Goal: Transaction & Acquisition: Purchase product/service

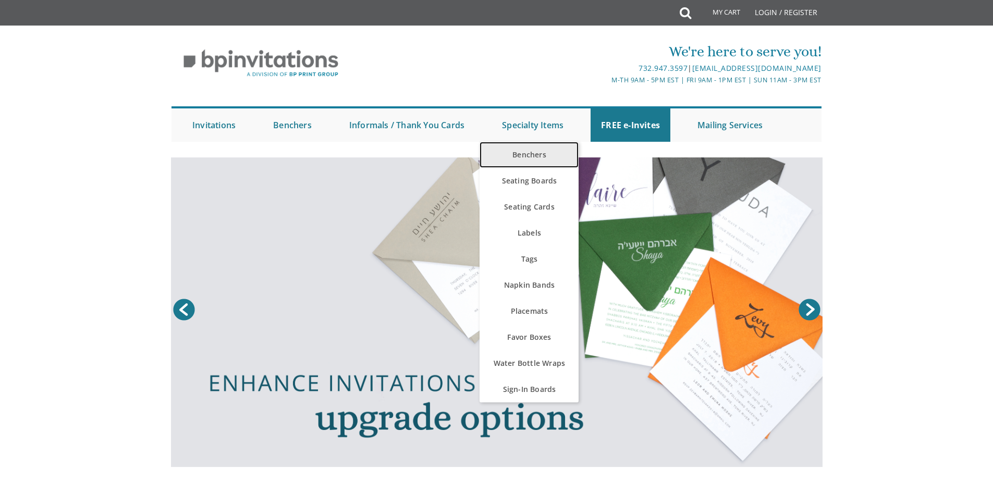
click at [544, 154] on link "Benchers" at bounding box center [529, 155] width 99 height 26
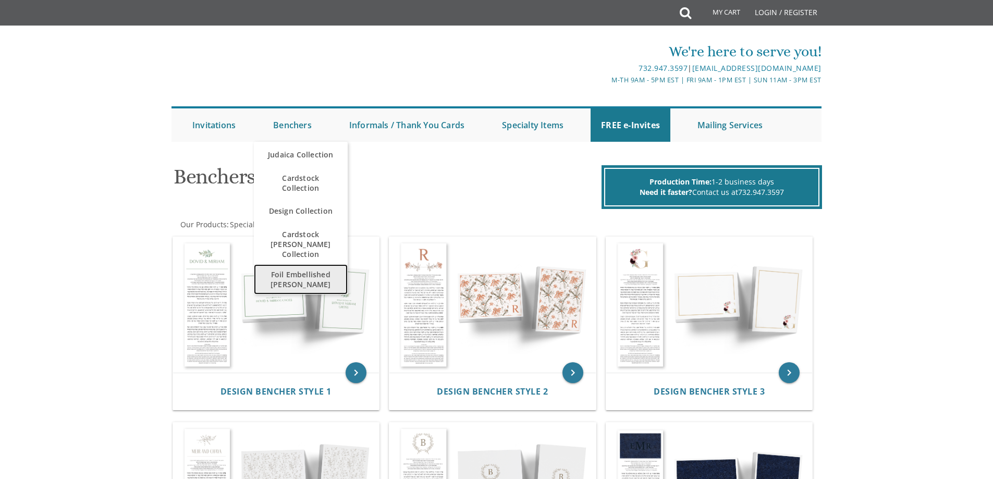
click at [318, 268] on span "Foil Embellished [PERSON_NAME]" at bounding box center [300, 279] width 73 height 30
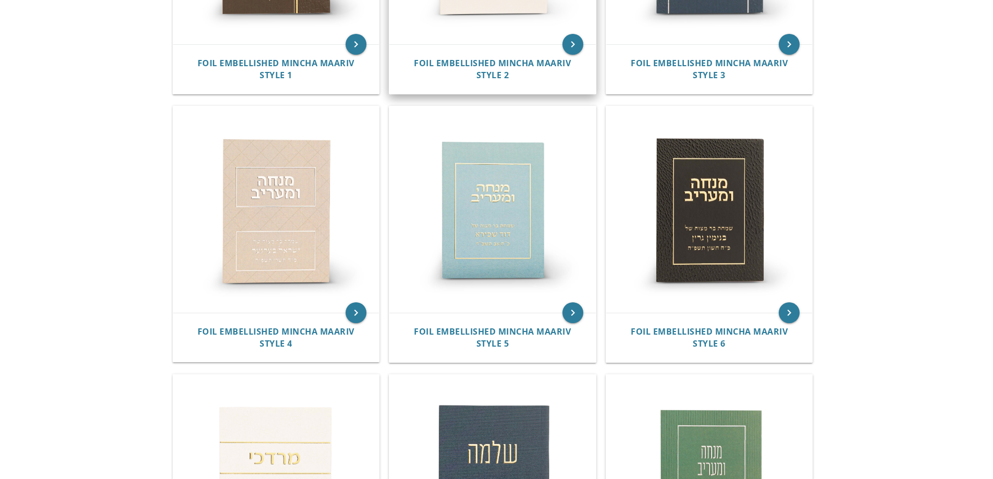
scroll to position [258, 0]
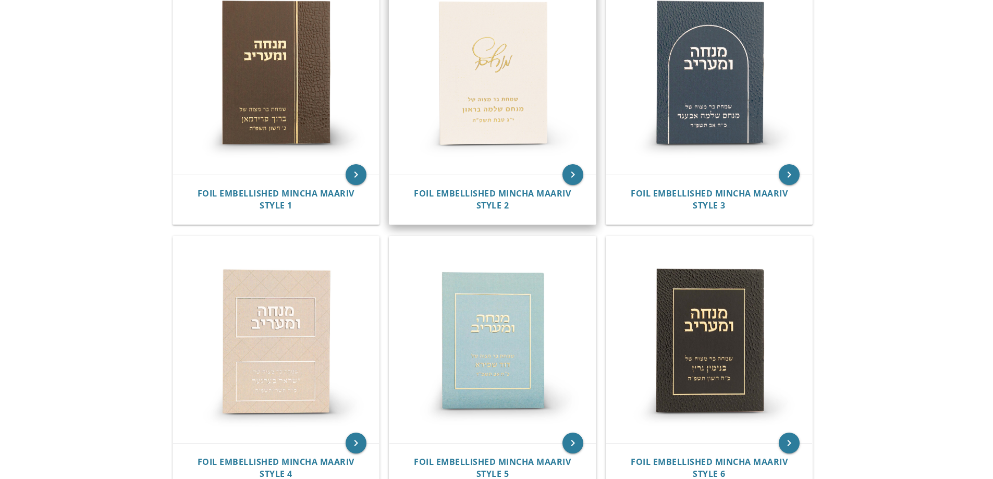
click at [509, 103] on img at bounding box center [492, 72] width 206 height 206
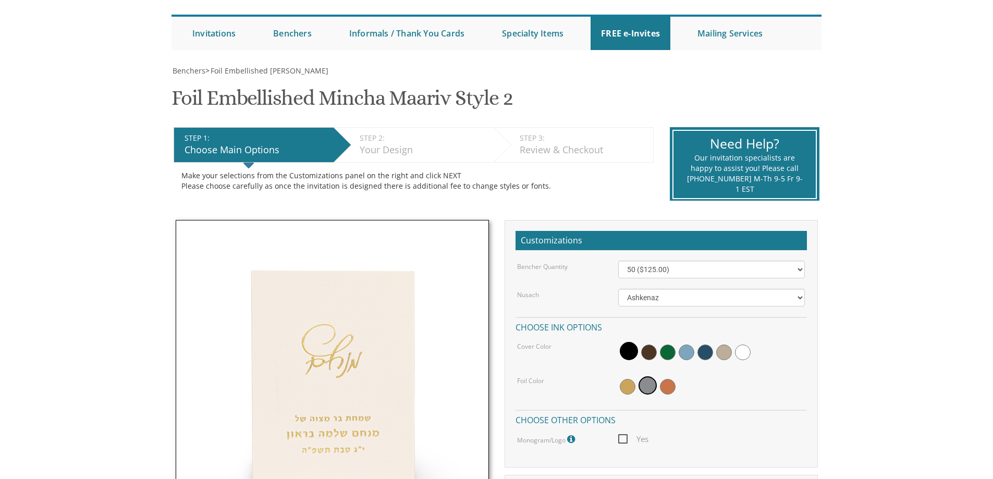
scroll to position [208, 0]
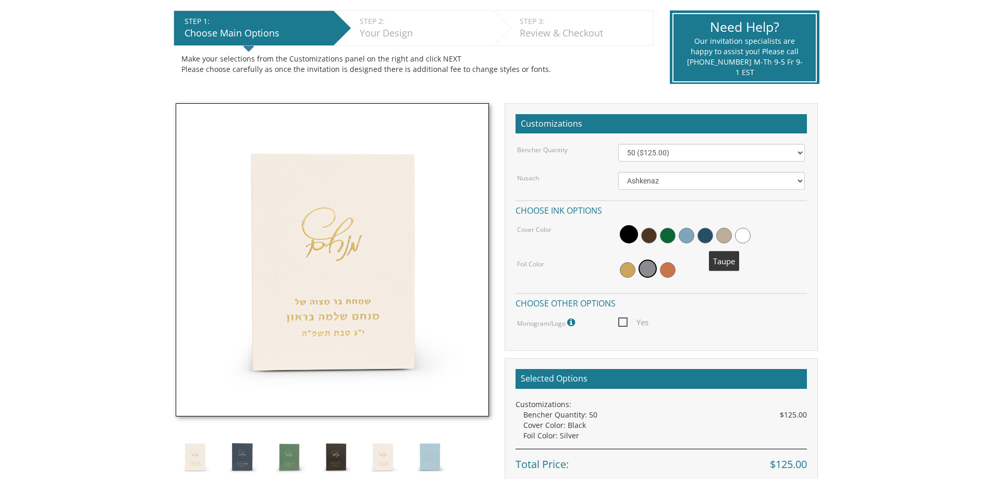
click at [725, 234] on span at bounding box center [724, 236] width 16 height 16
click at [729, 231] on span at bounding box center [723, 234] width 18 height 18
click at [728, 233] on span at bounding box center [723, 234] width 18 height 18
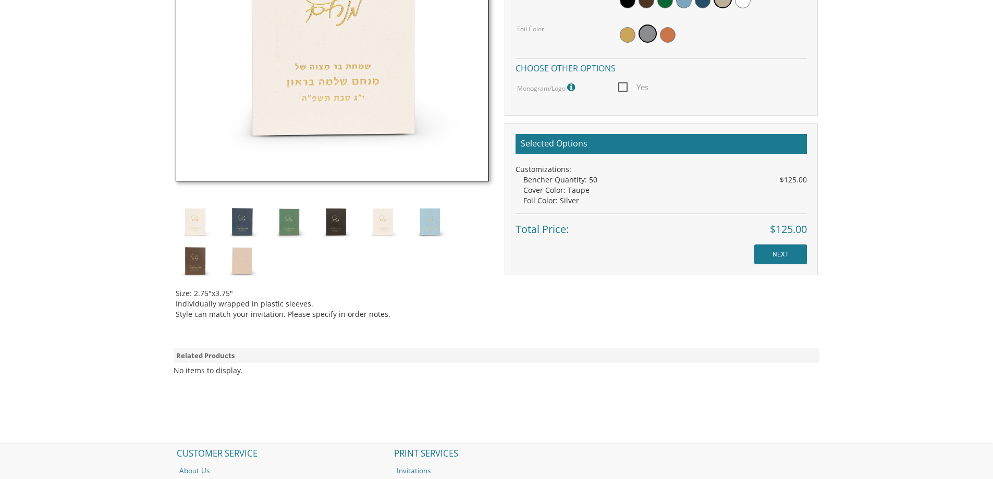
scroll to position [469, 0]
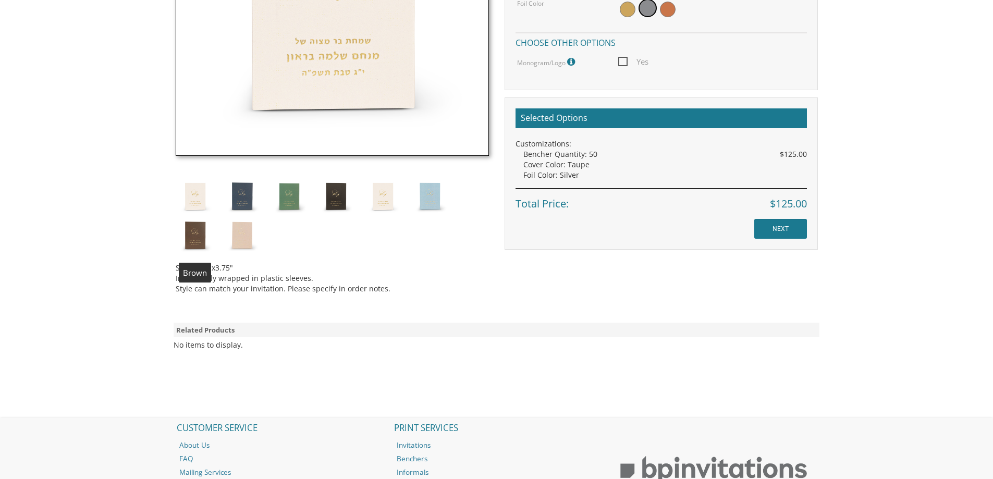
click at [199, 231] on img at bounding box center [195, 235] width 39 height 39
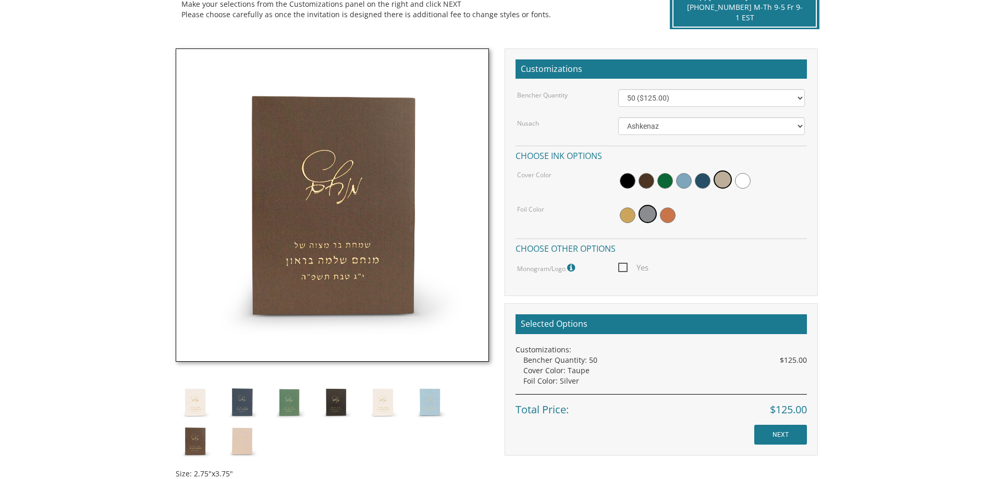
scroll to position [261, 0]
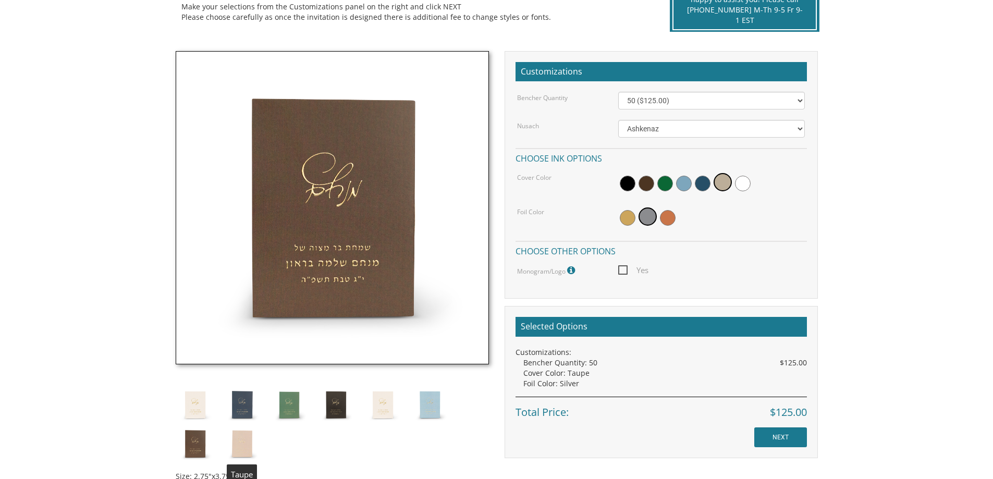
click at [242, 444] on img at bounding box center [242, 443] width 39 height 39
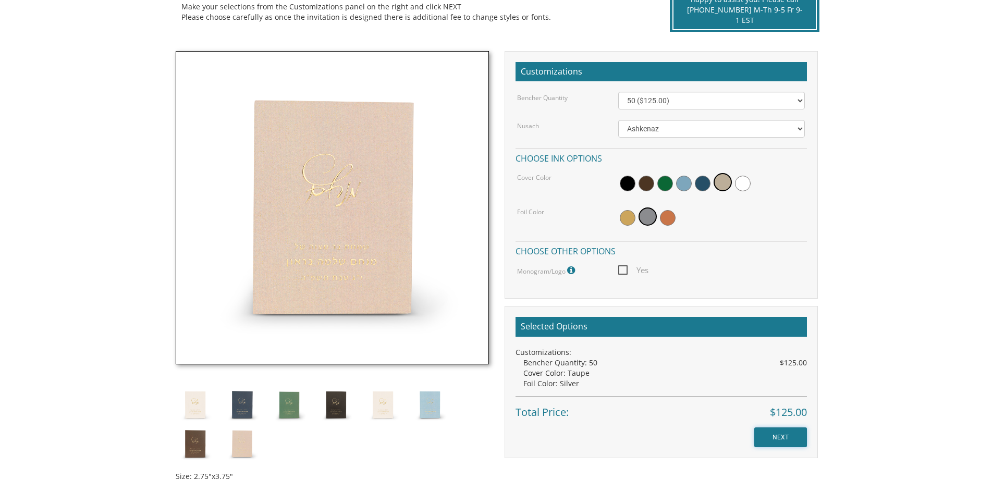
click at [782, 438] on input "NEXT" at bounding box center [780, 437] width 53 height 20
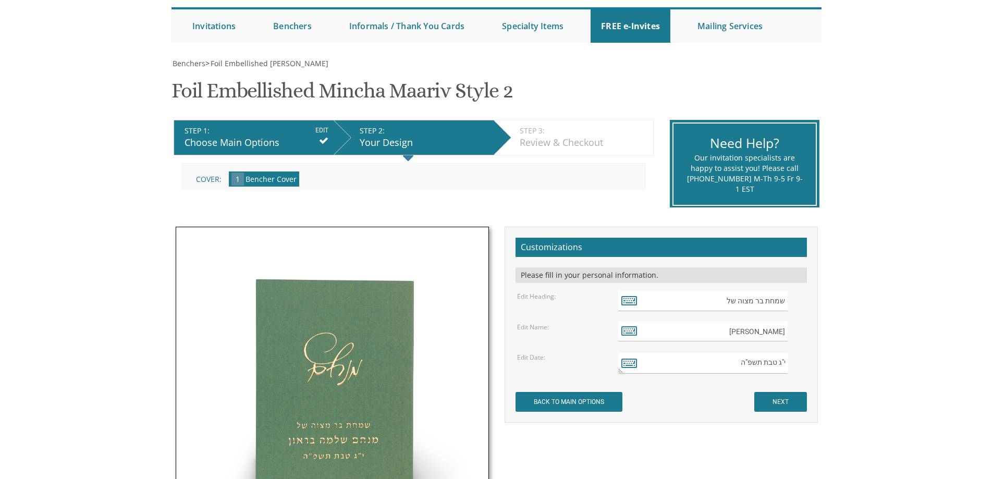
scroll to position [261, 0]
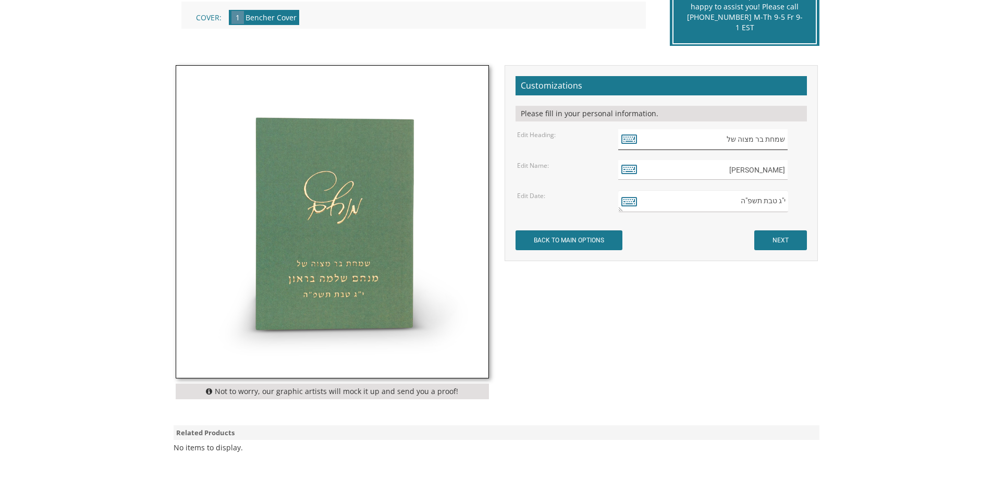
click at [720, 138] on input "שמחת בר מצוה של" at bounding box center [702, 139] width 169 height 20
drag, startPoint x: 721, startPoint y: 171, endPoint x: 940, endPoint y: 164, distance: 218.5
click at [939, 164] on body "My Cart {{shoppingcart.totalQuantityDisplay}} Total: {{shoppingcart.subtotal}} …" at bounding box center [496, 210] width 993 height 942
paste input "[PERSON_NAME]"
type input "[PERSON_NAME]"
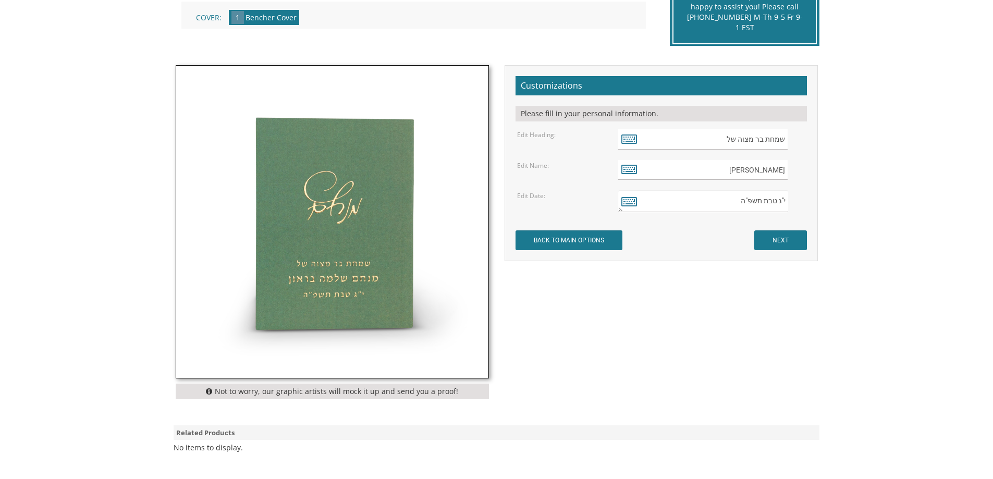
drag, startPoint x: 762, startPoint y: 202, endPoint x: 816, endPoint y: 200, distance: 54.3
click at [816, 200] on div "Customizations Please fill in your personal information. Edit Heading: שמחת בר …" at bounding box center [661, 163] width 313 height 196
paste textarea "חשׁון"
click at [782, 202] on textarea "י"ג טבת תשפ"ה" at bounding box center [702, 201] width 169 height 22
type textarea "ז' חשׁון תשפ"ה"
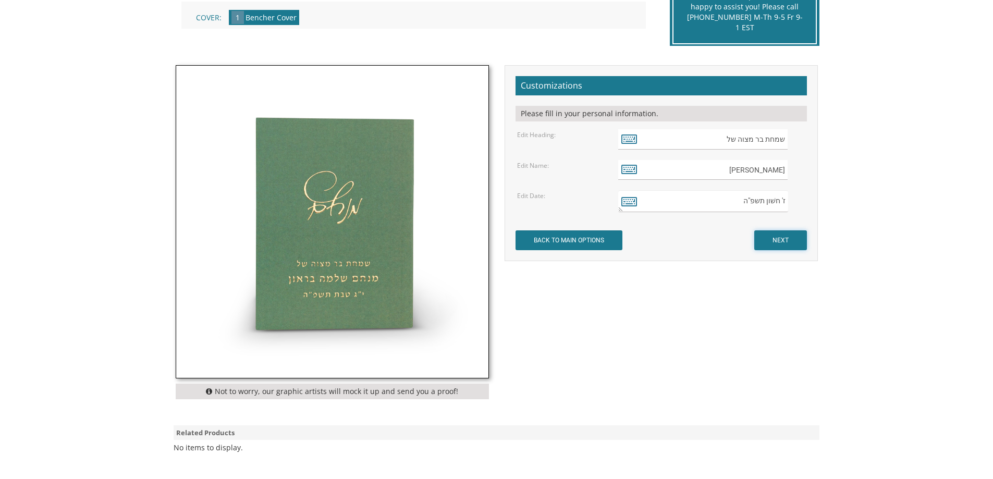
click at [767, 236] on input "NEXT" at bounding box center [780, 240] width 53 height 20
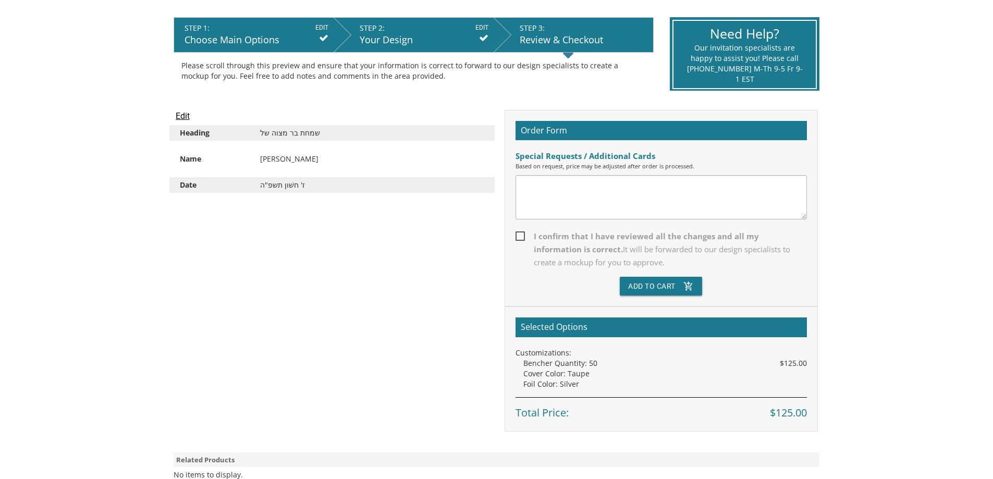
scroll to position [261, 0]
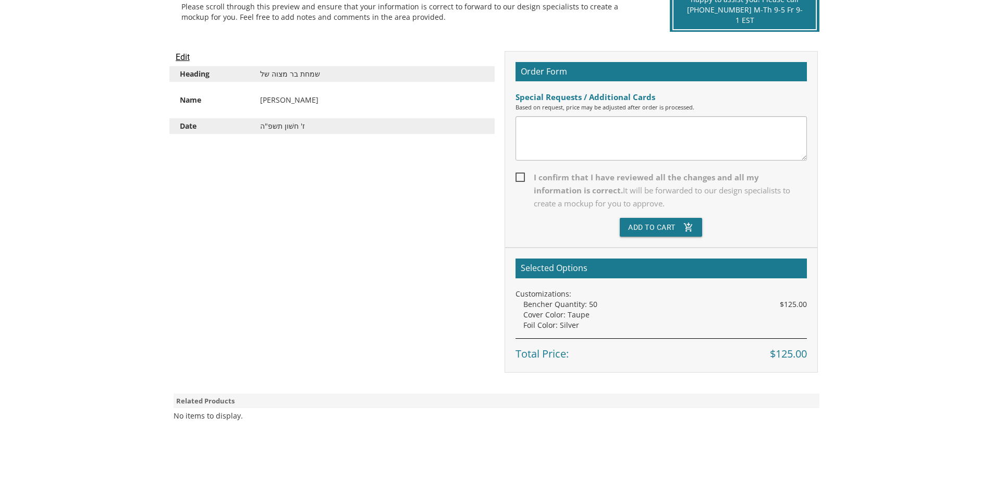
click at [524, 175] on span "I confirm that I have reviewed all the changes and all my information is correc…" at bounding box center [660, 190] width 291 height 39
click at [522, 175] on input "I confirm that I have reviewed all the changes and all my information is correc…" at bounding box center [518, 176] width 7 height 7
checkbox input "true"
click at [684, 231] on icon "add_shopping_cart" at bounding box center [688, 227] width 10 height 19
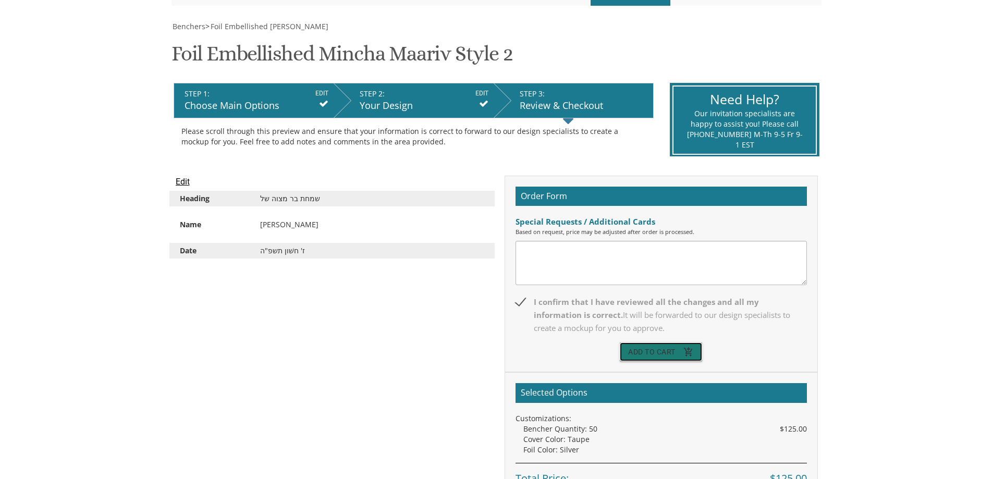
scroll to position [0, 0]
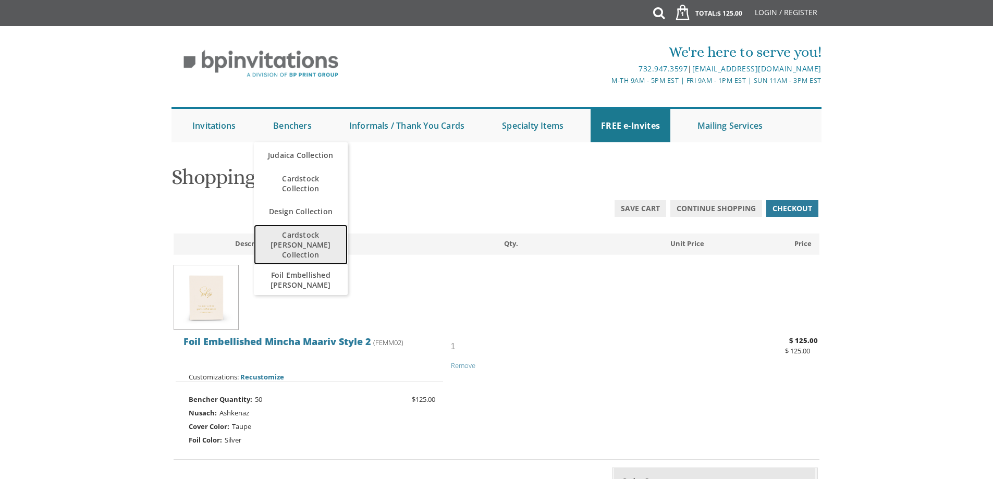
click at [324, 241] on span "Cardstock [PERSON_NAME] Collection" at bounding box center [300, 245] width 73 height 40
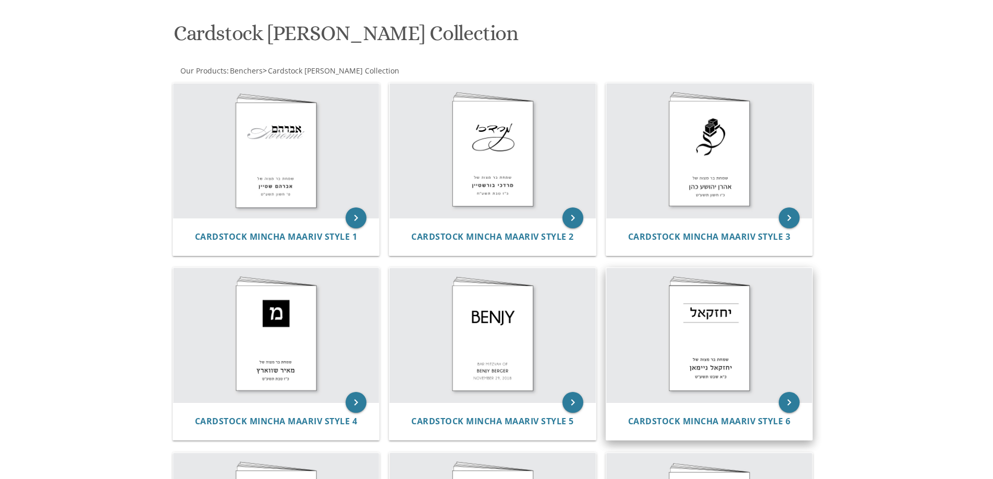
scroll to position [156, 0]
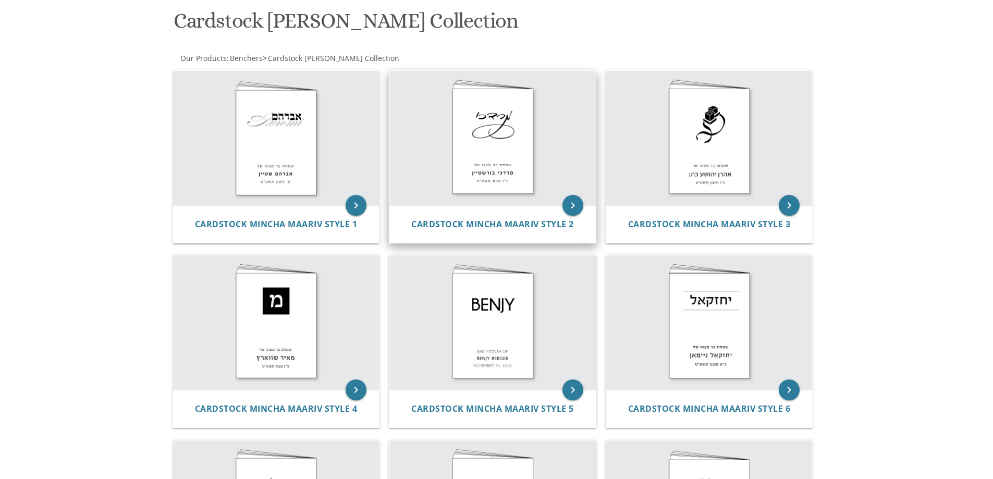
click at [546, 147] on img at bounding box center [492, 138] width 206 height 134
click at [504, 141] on img at bounding box center [492, 138] width 206 height 134
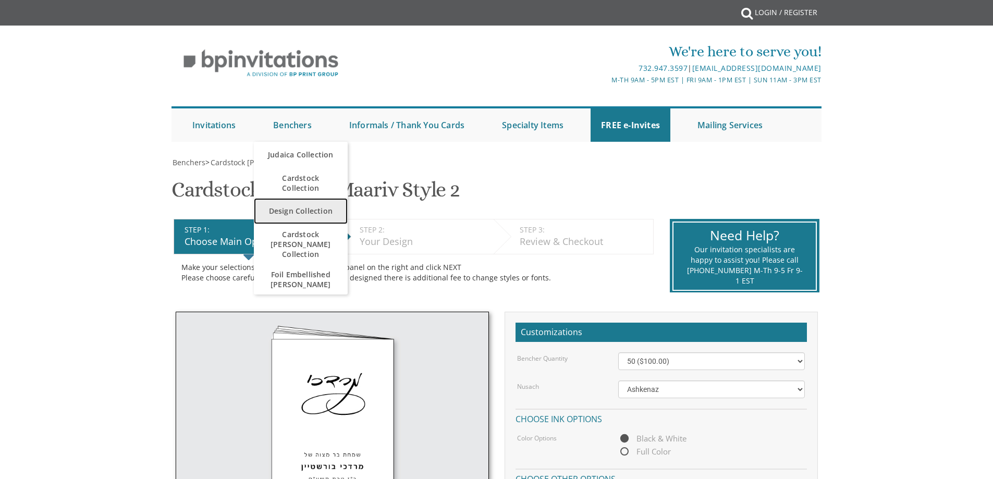
click at [299, 207] on link "Design Collection" at bounding box center [301, 211] width 94 height 26
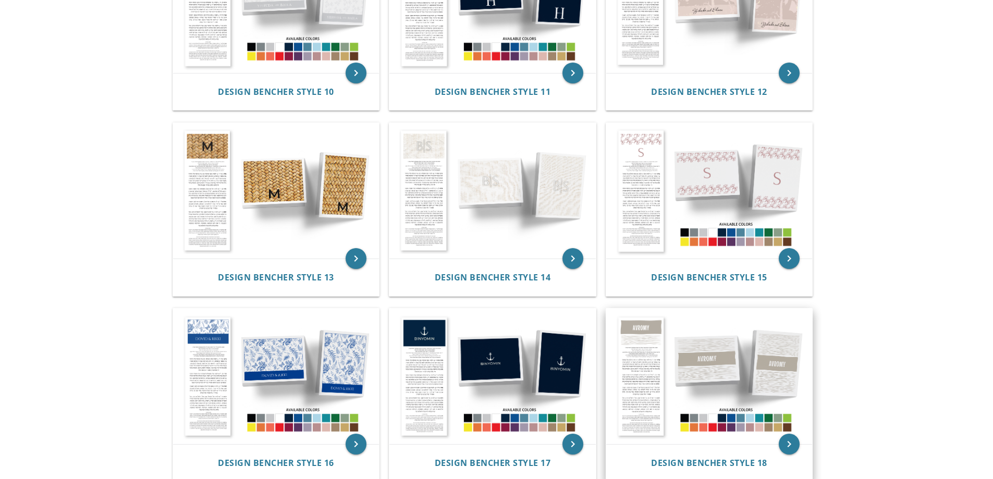
scroll to position [938, 0]
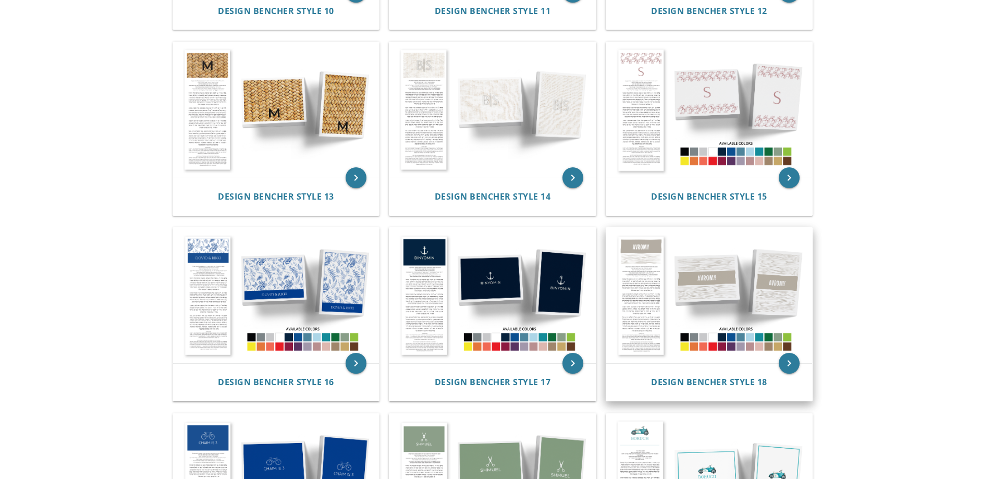
click at [748, 265] on img at bounding box center [709, 296] width 206 height 136
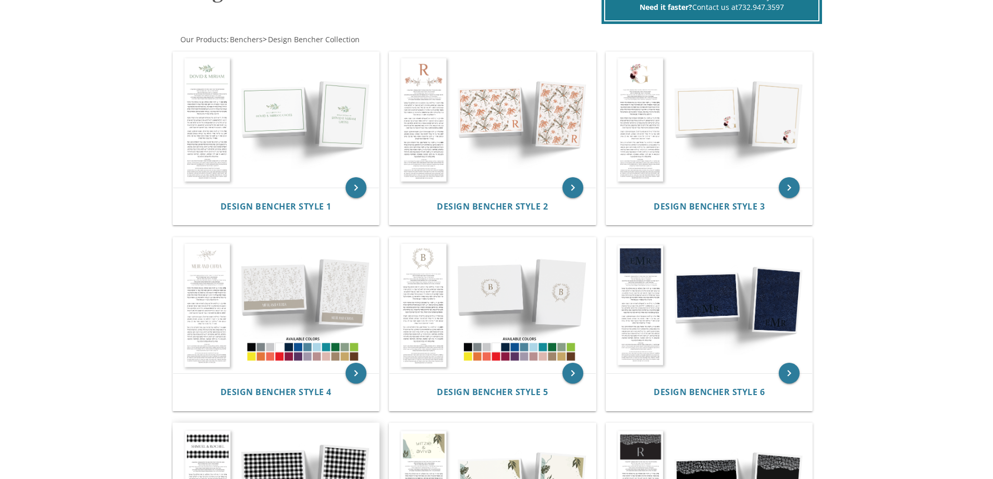
scroll to position [0, 0]
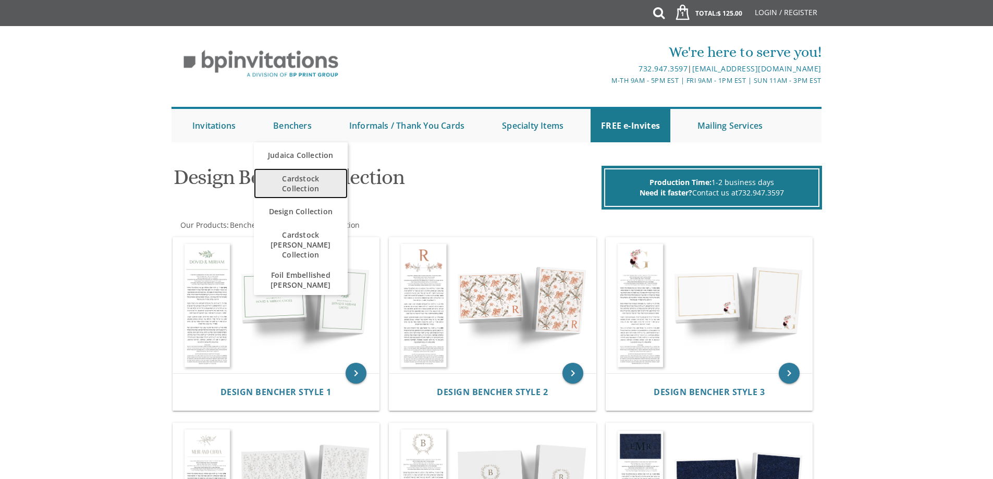
click at [309, 185] on span "Cardstock Collection" at bounding box center [300, 183] width 73 height 30
click at [308, 190] on span "Cardstock Collection" at bounding box center [300, 183] width 73 height 30
click at [308, 188] on span "Cardstock Collection" at bounding box center [300, 183] width 73 height 30
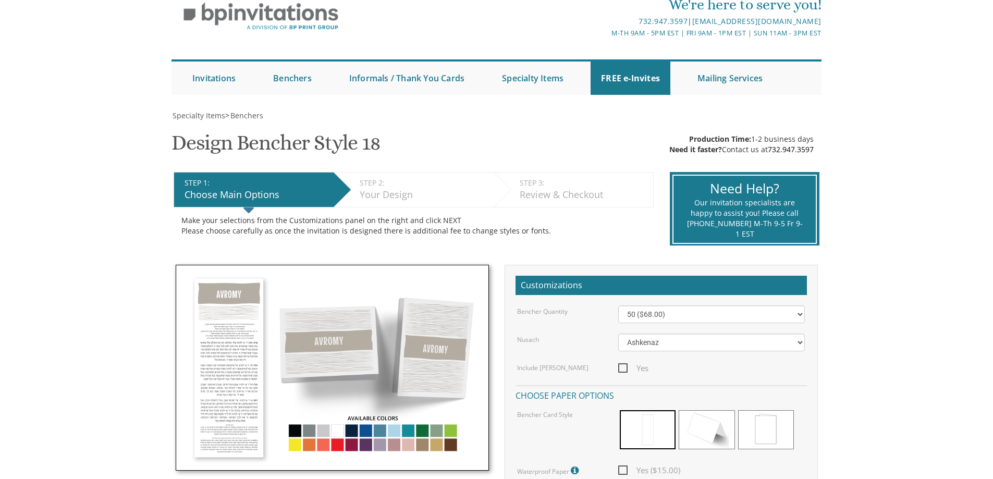
scroll to position [261, 0]
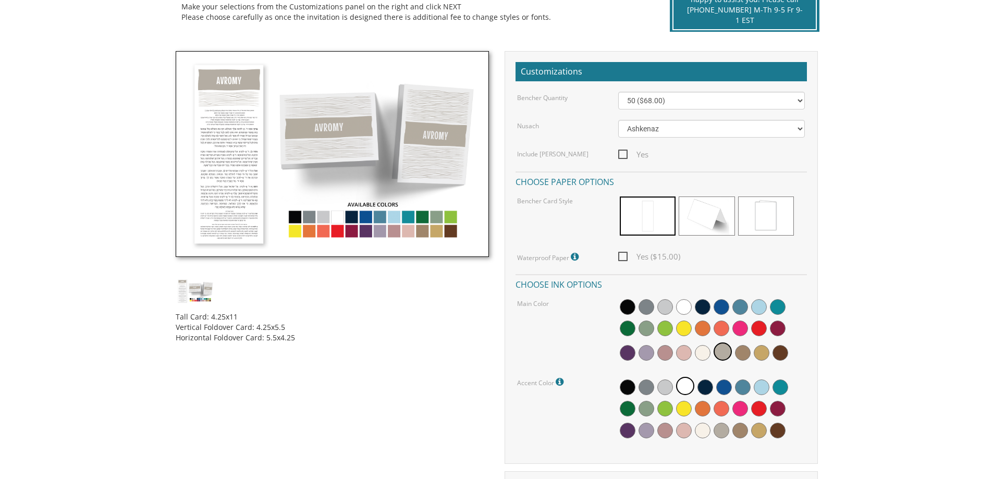
click at [422, 230] on img at bounding box center [332, 154] width 313 height 206
click at [195, 291] on img at bounding box center [195, 291] width 39 height 26
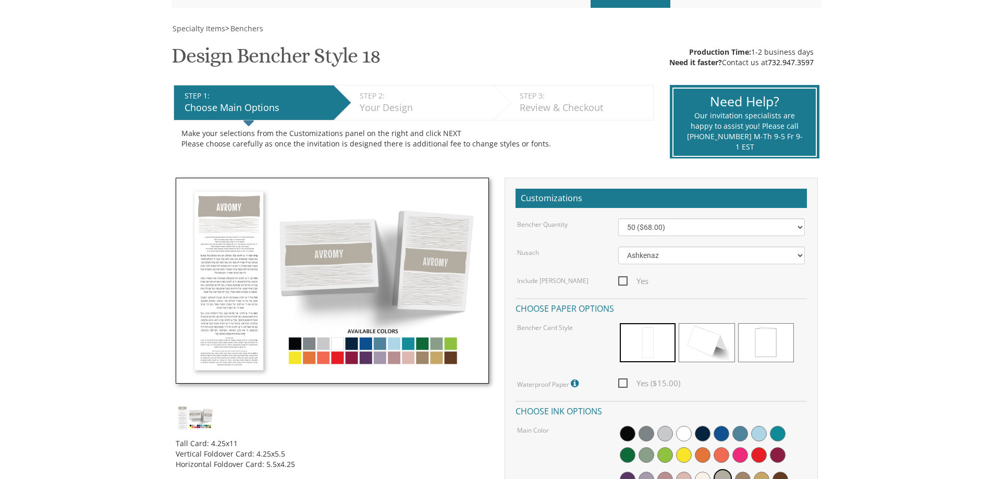
scroll to position [0, 0]
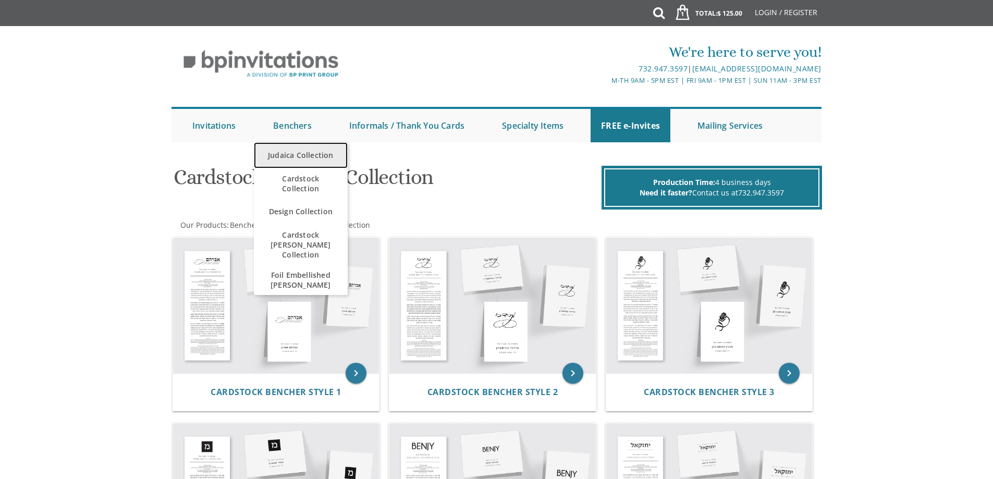
click at [290, 153] on link "Judaica Collection" at bounding box center [301, 155] width 94 height 26
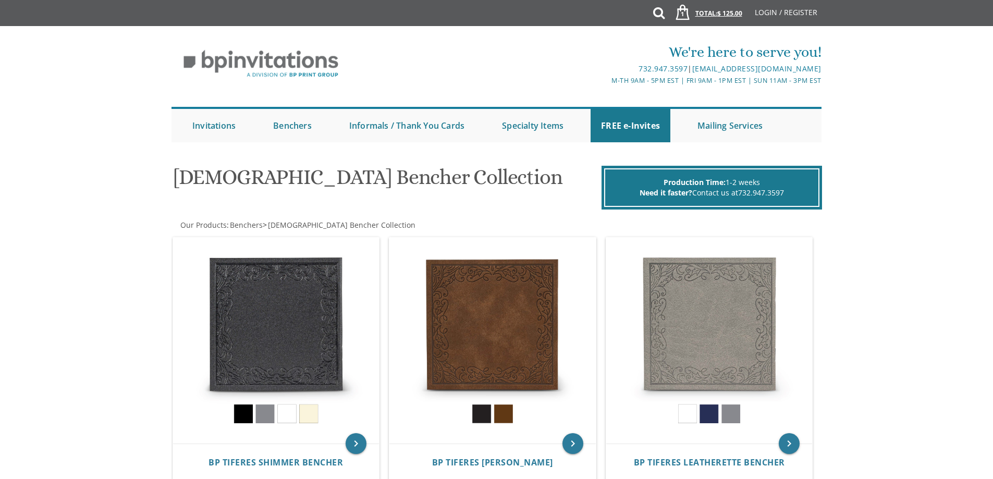
click at [734, 6] on link "1 Total: $ 125.00 $ 125.00" at bounding box center [706, 18] width 84 height 36
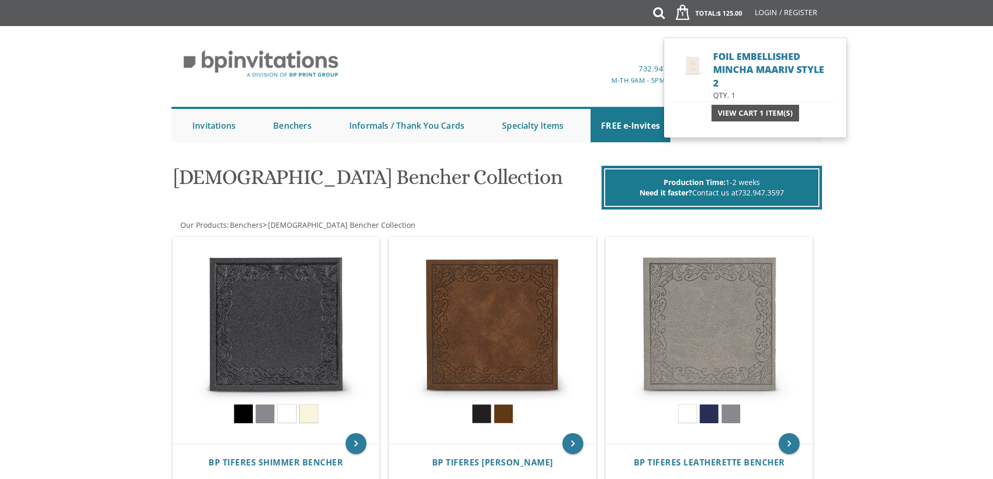
click at [758, 114] on span "View Cart 1 Item(s)" at bounding box center [755, 113] width 75 height 10
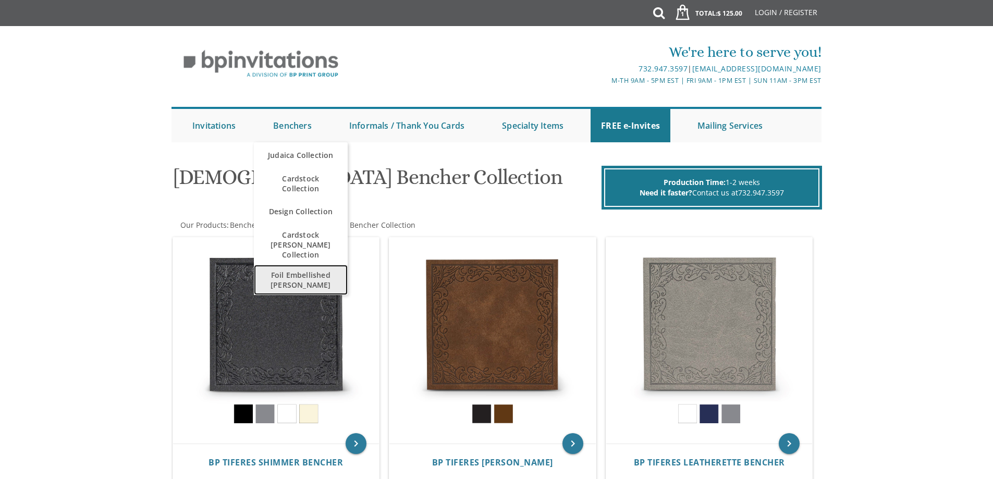
click at [302, 276] on span "Foil Embellished [PERSON_NAME]" at bounding box center [300, 280] width 73 height 30
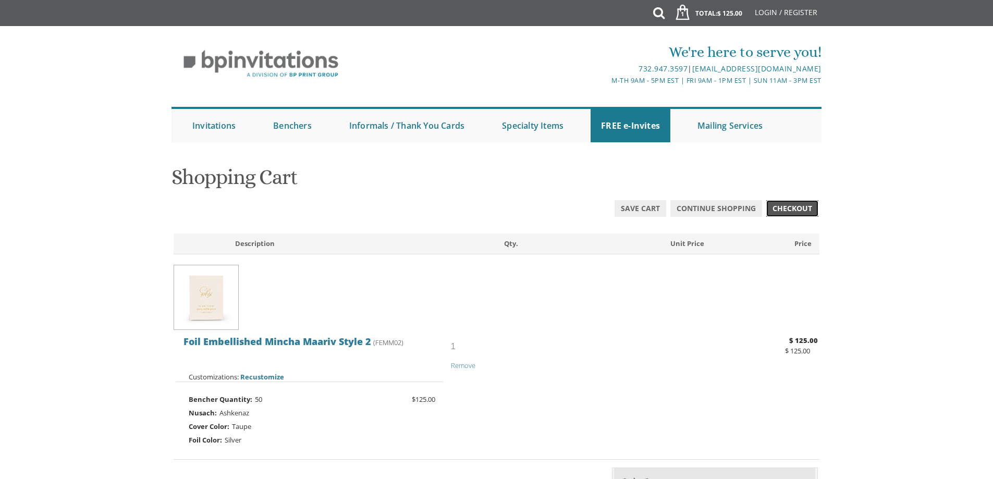
click at [780, 209] on span "Checkout" at bounding box center [792, 208] width 40 height 10
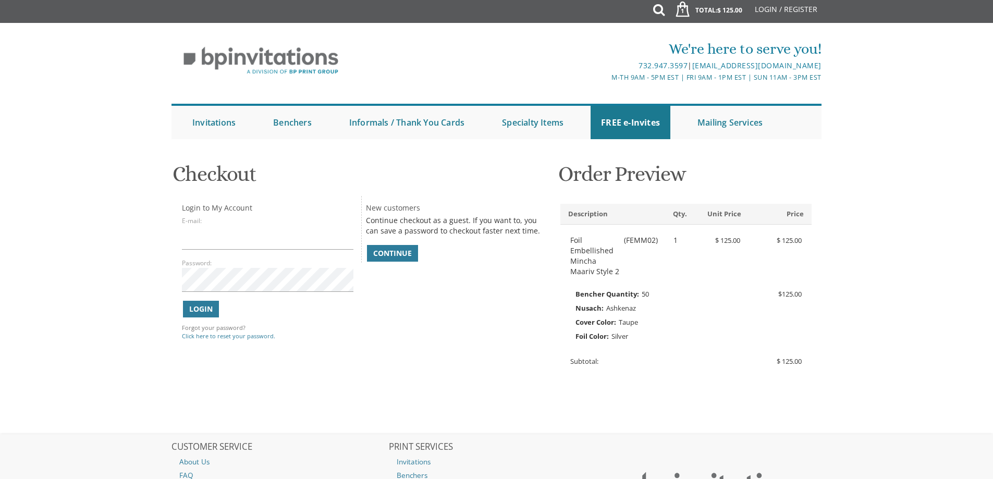
scroll to position [104, 0]
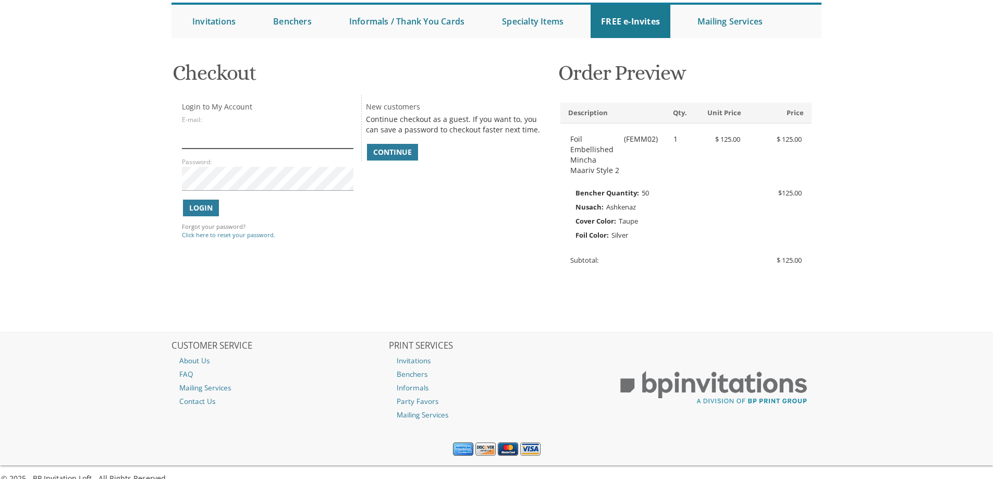
click at [214, 138] on input "E-mail:" at bounding box center [267, 137] width 171 height 24
type input "[EMAIL_ADDRESS][DOMAIN_NAME]"
click at [191, 208] on span "Login" at bounding box center [200, 208] width 23 height 10
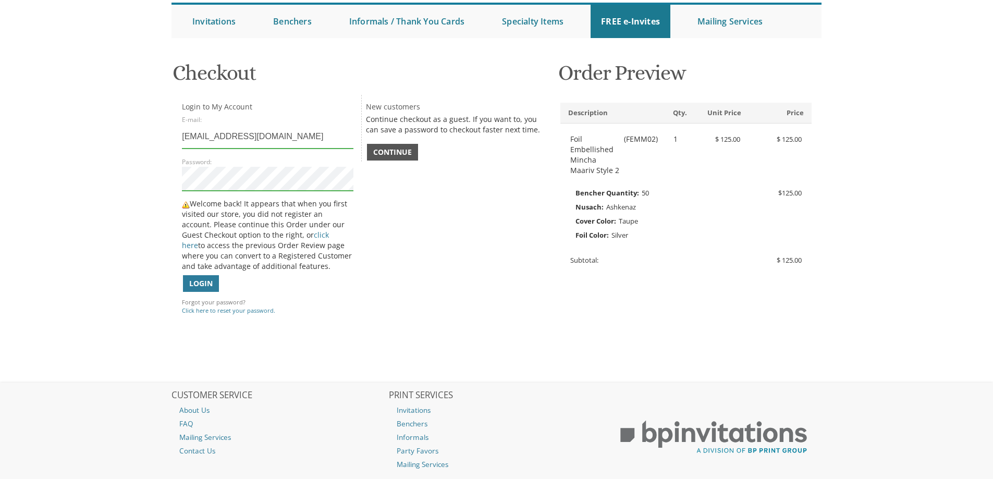
click at [411, 154] on span "Continue" at bounding box center [392, 152] width 39 height 10
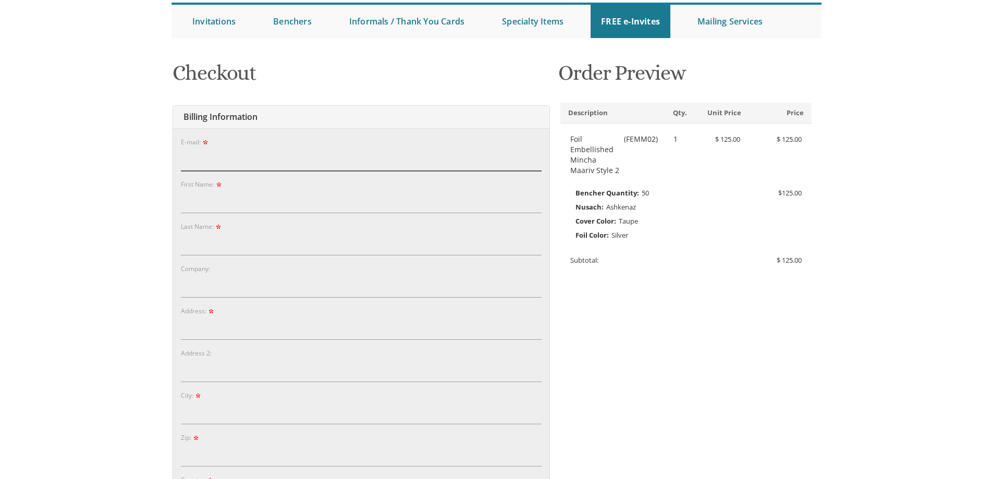
click at [246, 151] on input "E-mail:" at bounding box center [361, 159] width 361 height 24
type input "chavykornreich@gmail.com"
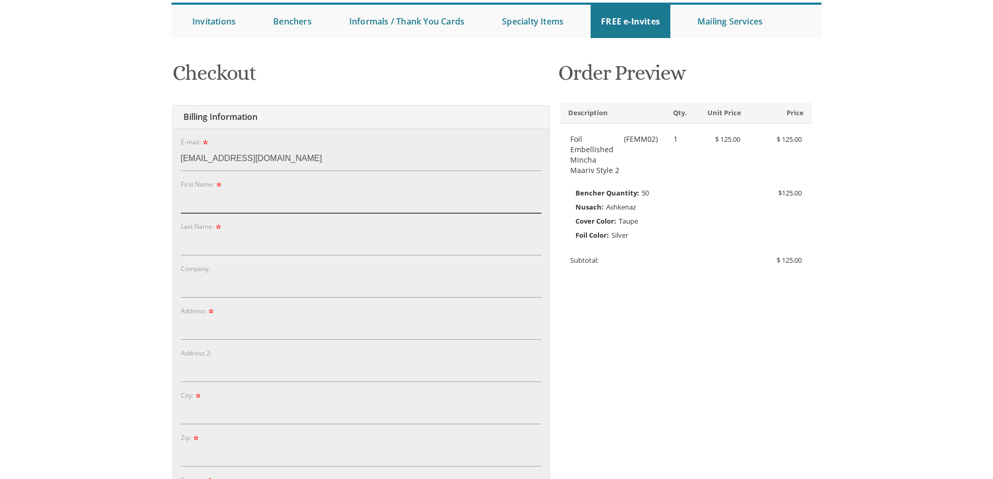
type input "Moshe"
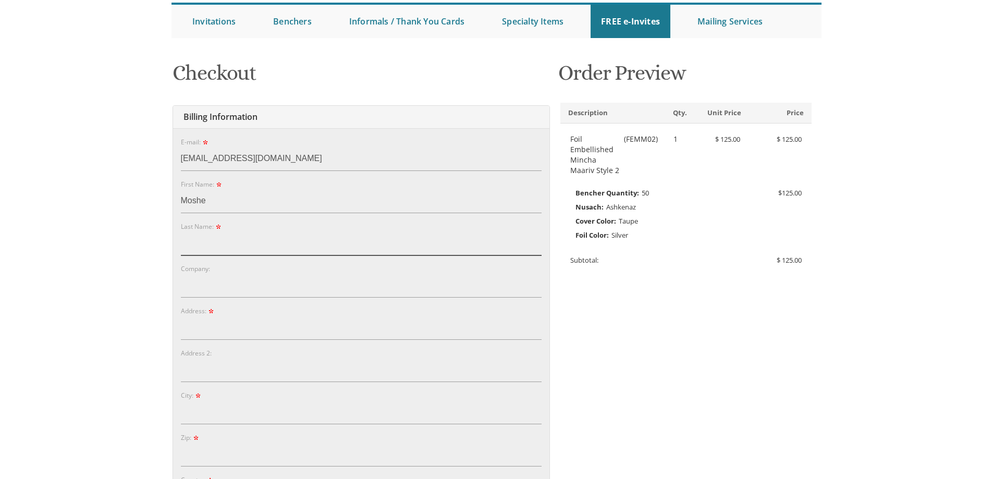
type input "Kornreich"
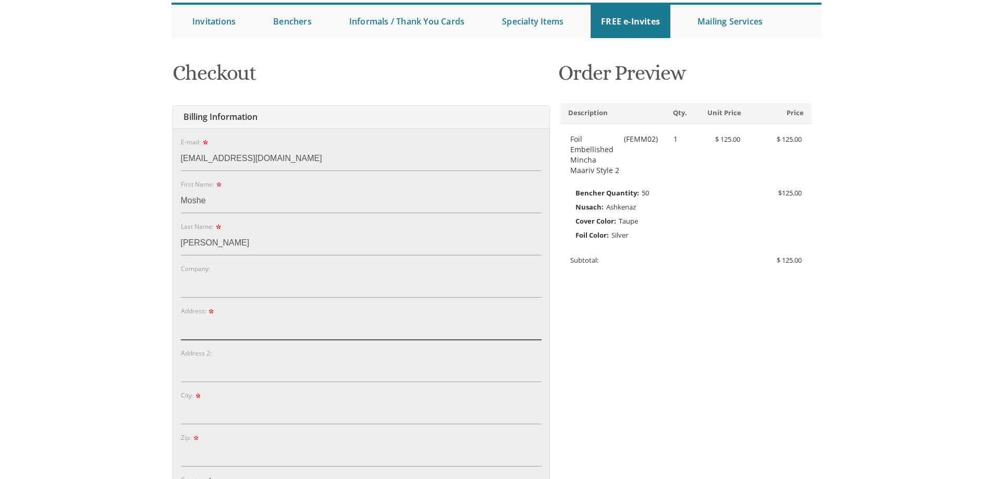
type input "429 Flushing Ave"
type input "Apt 1A"
type input "Brooklyn"
type input "11205"
select select "NY"
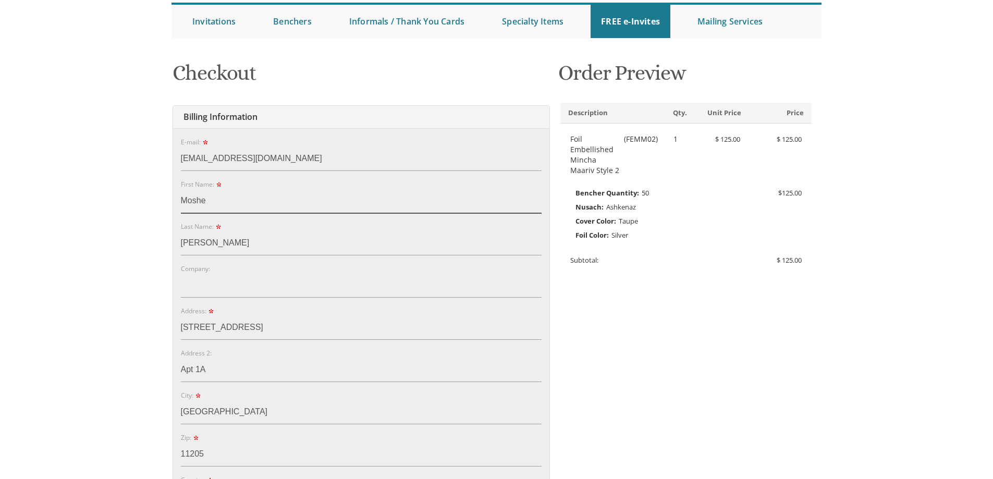
click at [202, 208] on input "Moshe" at bounding box center [361, 201] width 361 height 24
type input "Chavy"
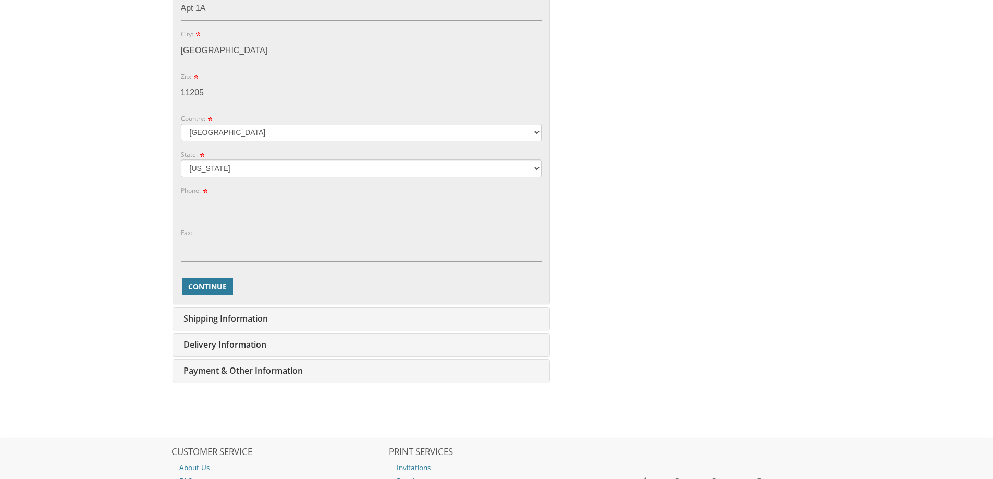
scroll to position [469, 0]
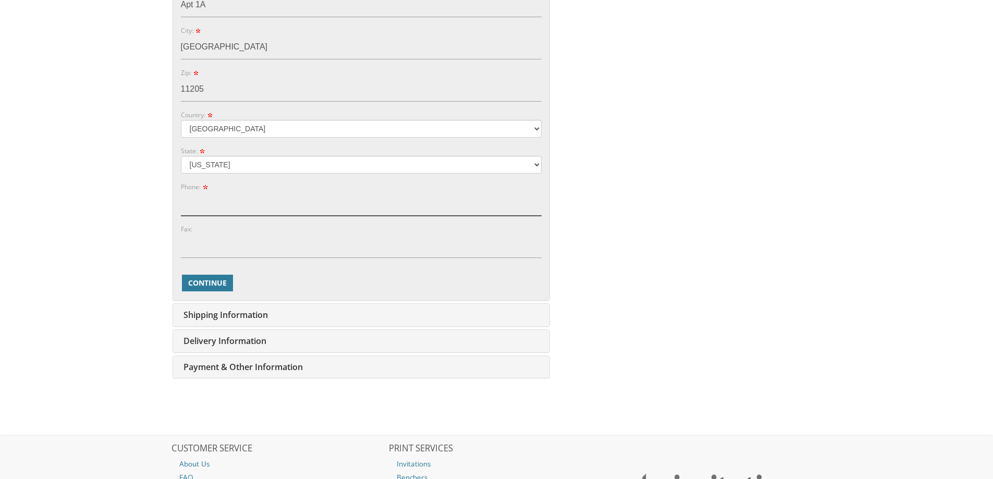
click at [226, 204] on input "Phone:" at bounding box center [361, 204] width 361 height 24
type input "7187494792"
click at [216, 281] on span "Continue" at bounding box center [207, 283] width 39 height 10
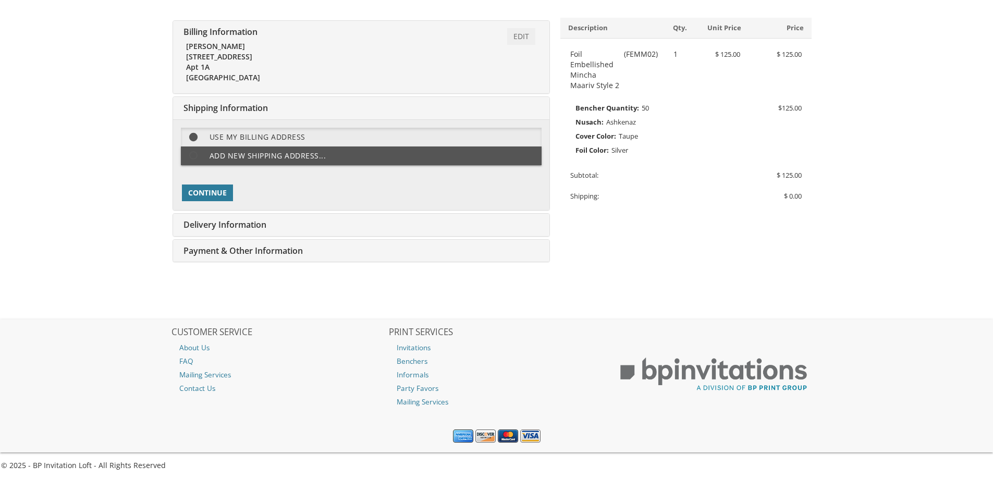
scroll to position [191, 0]
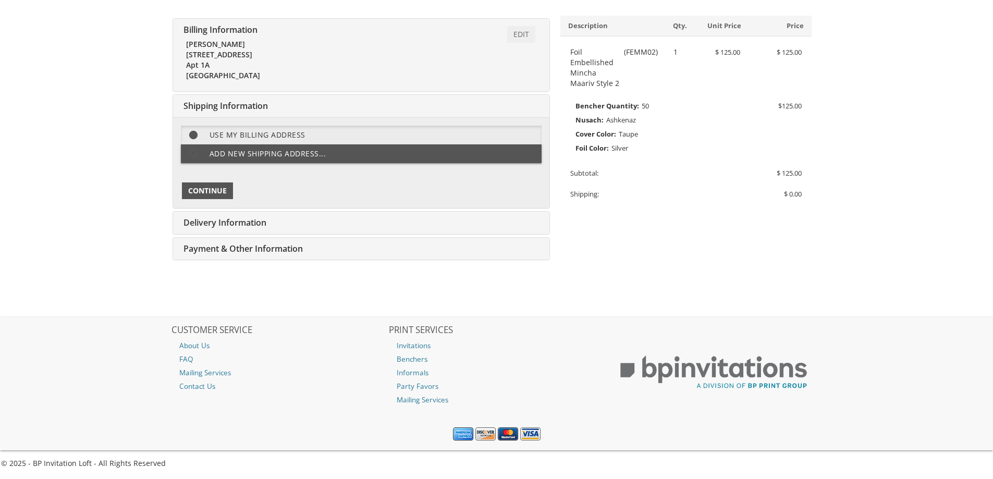
click at [218, 190] on span "Continue" at bounding box center [207, 191] width 39 height 10
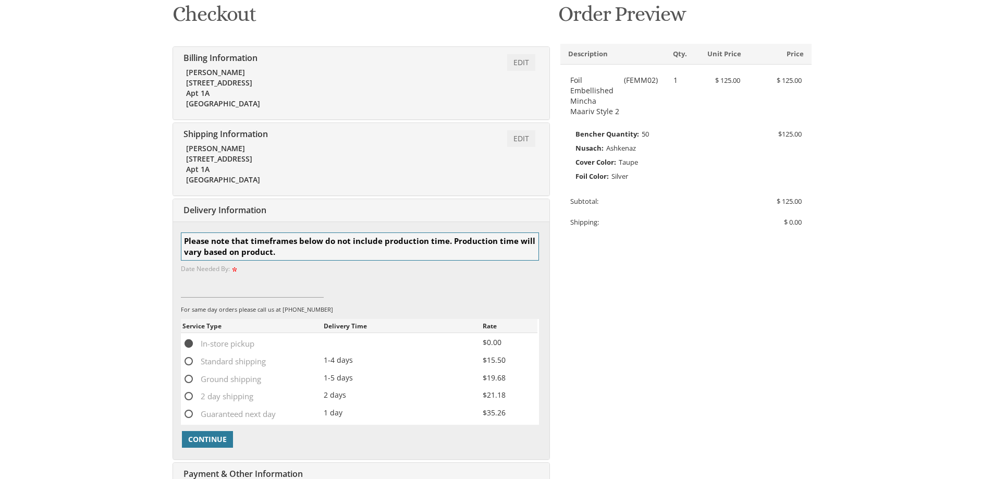
scroll to position [31, 0]
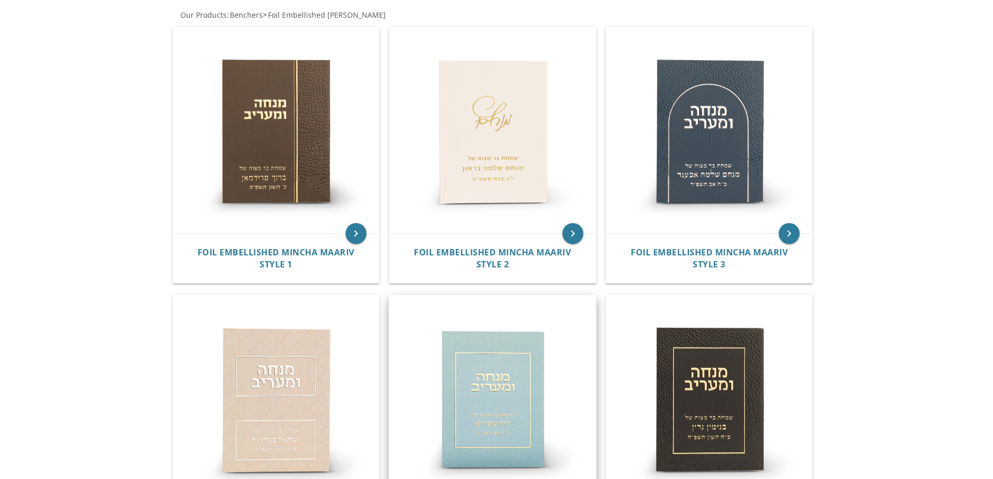
scroll to position [208, 0]
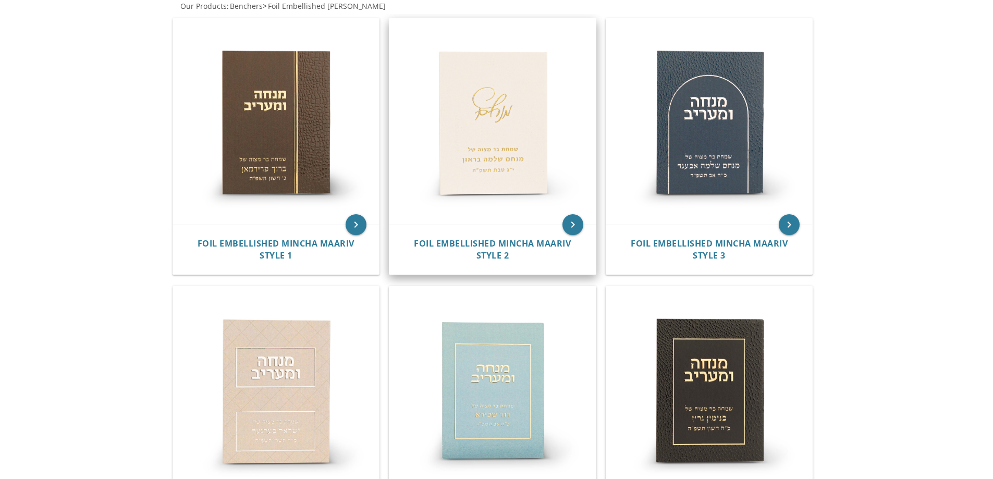
click at [494, 123] on img at bounding box center [492, 122] width 206 height 206
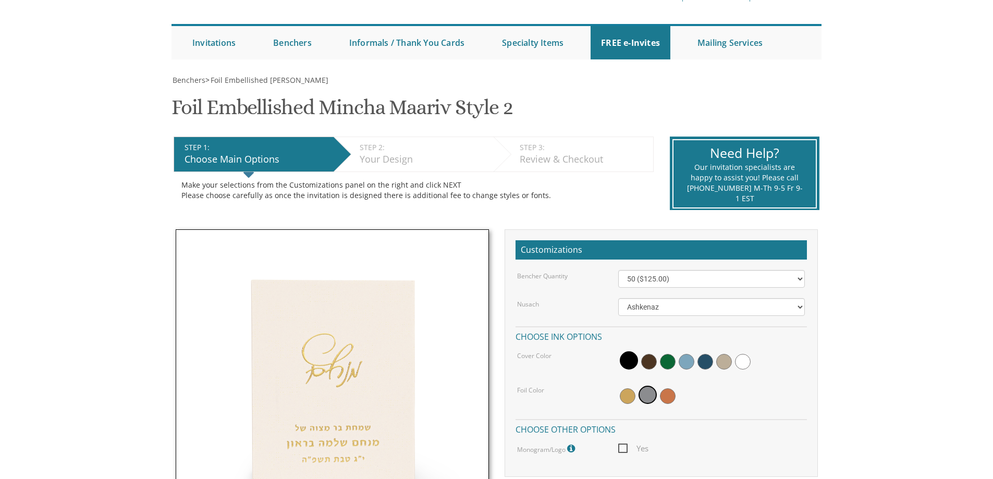
scroll to position [313, 0]
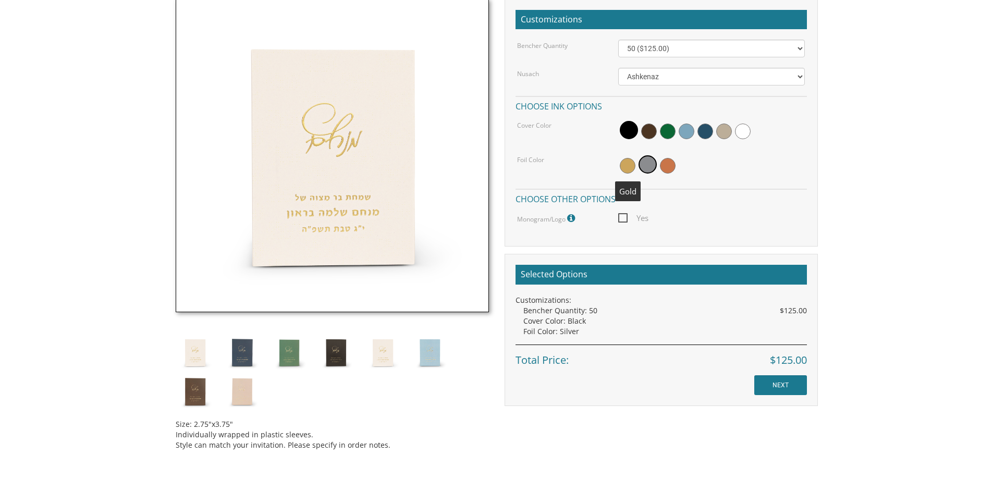
click at [628, 166] on span at bounding box center [628, 166] width 16 height 16
click at [666, 168] on span at bounding box center [668, 166] width 16 height 16
click at [623, 165] on span at bounding box center [628, 166] width 16 height 16
click at [669, 169] on span at bounding box center [668, 166] width 16 height 16
click at [726, 131] on span at bounding box center [724, 132] width 16 height 16
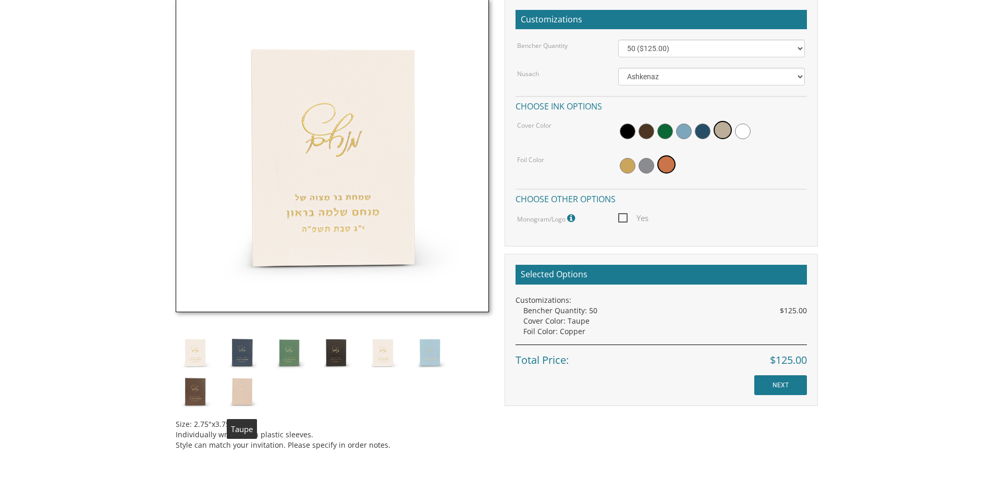
click at [241, 401] on img at bounding box center [242, 391] width 39 height 39
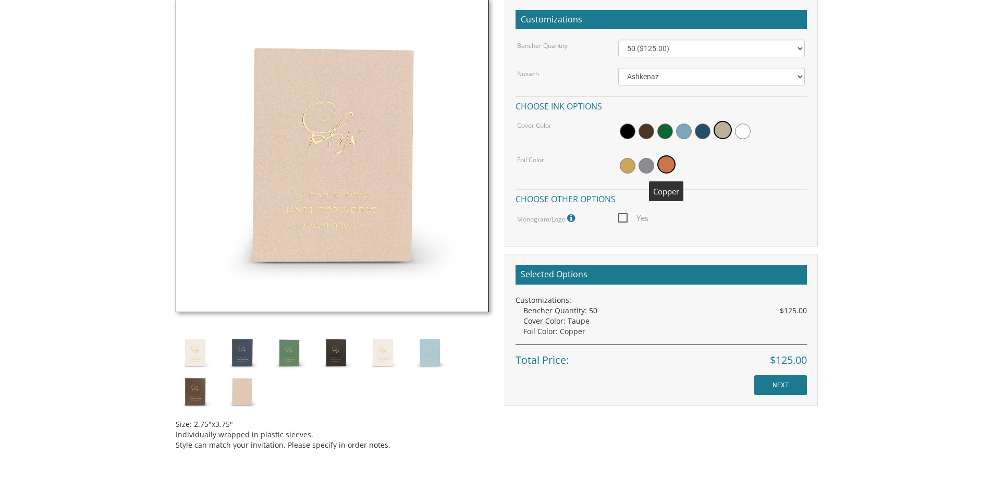
click at [666, 166] on span at bounding box center [666, 164] width 18 height 18
click at [703, 50] on select "50 ($125.00) 60 ($150.00) 70 ($175.00) 80 ($200.00) 90 ($225.00) 100 ($250.00) …" at bounding box center [711, 49] width 187 height 18
select select "70"
click at [618, 40] on select "50 ($125.00) 60 ($150.00) 70 ($175.00) 80 ($200.00) 90 ($225.00) 100 ($250.00) …" at bounding box center [711, 49] width 187 height 18
click at [659, 51] on select "50 ($125.00) 60 ($150.00) 70 ($175.00) 80 ($200.00) 90 ($225.00) 100 ($250.00) …" at bounding box center [711, 49] width 187 height 18
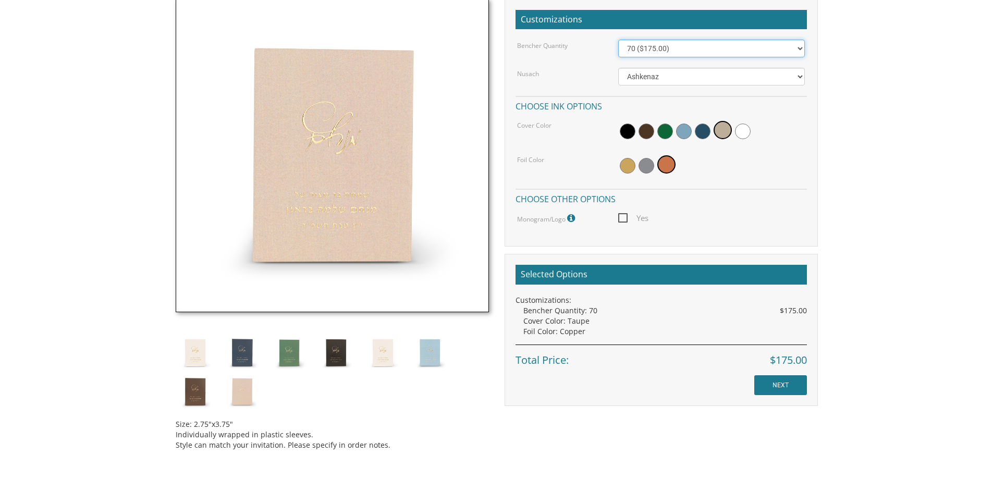
click at [618, 40] on select "50 ($125.00) 60 ($150.00) 70 ($175.00) 80 ($200.00) 90 ($225.00) 100 ($250.00) …" at bounding box center [711, 49] width 187 height 18
click at [783, 380] on input "NEXT" at bounding box center [780, 385] width 53 height 20
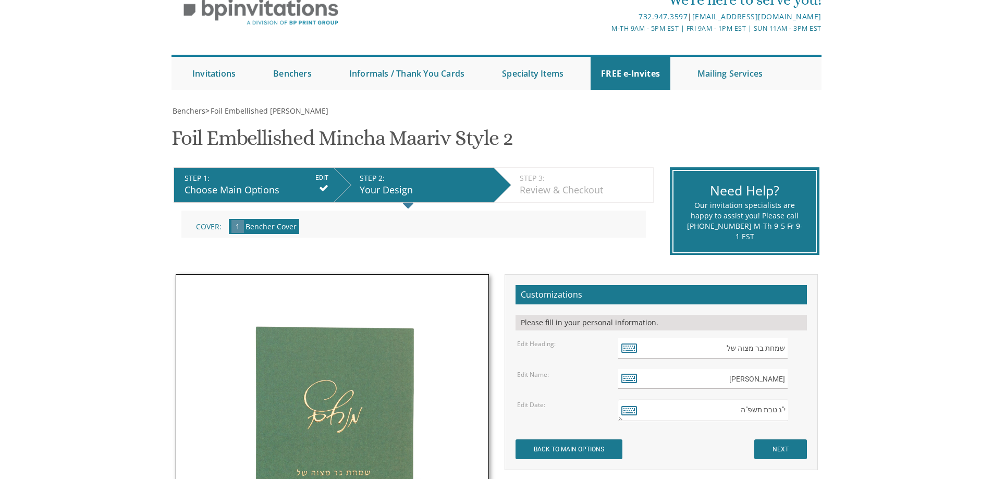
scroll to position [208, 0]
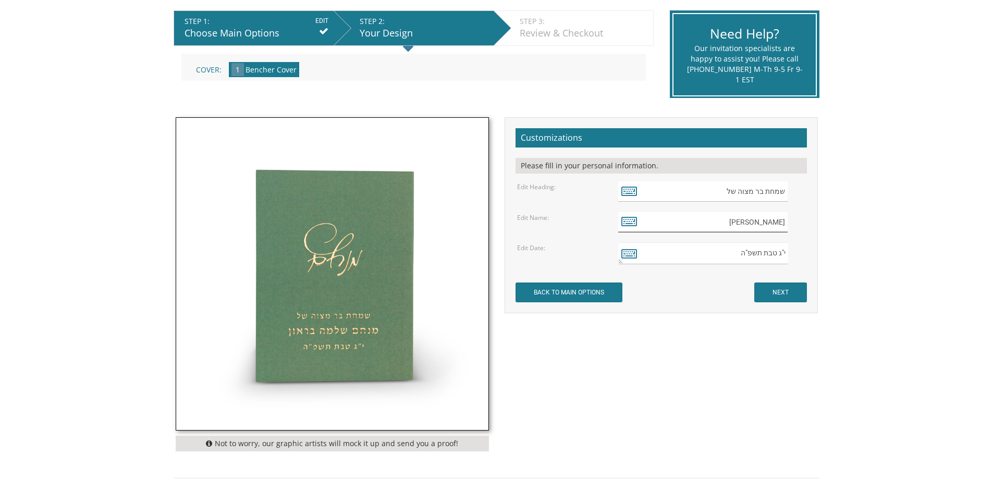
drag, startPoint x: 723, startPoint y: 223, endPoint x: 842, endPoint y: 231, distance: 119.1
click at [842, 231] on body "My Cart {{shoppingcart.totalQuantityDisplay}} Total: {{shoppingcart.subtotal}} …" at bounding box center [496, 263] width 993 height 942
drag, startPoint x: 761, startPoint y: 254, endPoint x: 838, endPoint y: 263, distance: 76.6
click at [838, 263] on body "My Cart {{shoppingcart.totalQuantityDisplay}} Total: {{shoppingcart.subtotal}} …" at bounding box center [496, 263] width 993 height 942
paste textarea "חשׁון"
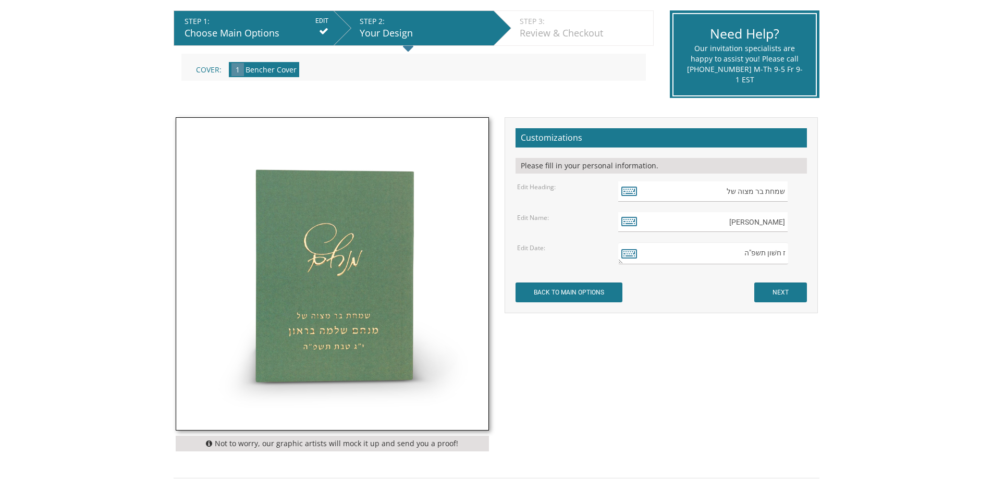
type textarea "ז חשׁון תשפ"ה"
drag, startPoint x: 726, startPoint y: 224, endPoint x: 814, endPoint y: 225, distance: 88.1
click at [814, 225] on div "Customizations Please fill in your personal information. Edit Heading: שמחת בר …" at bounding box center [661, 215] width 313 height 196
paste input "[PERSON_NAME]"
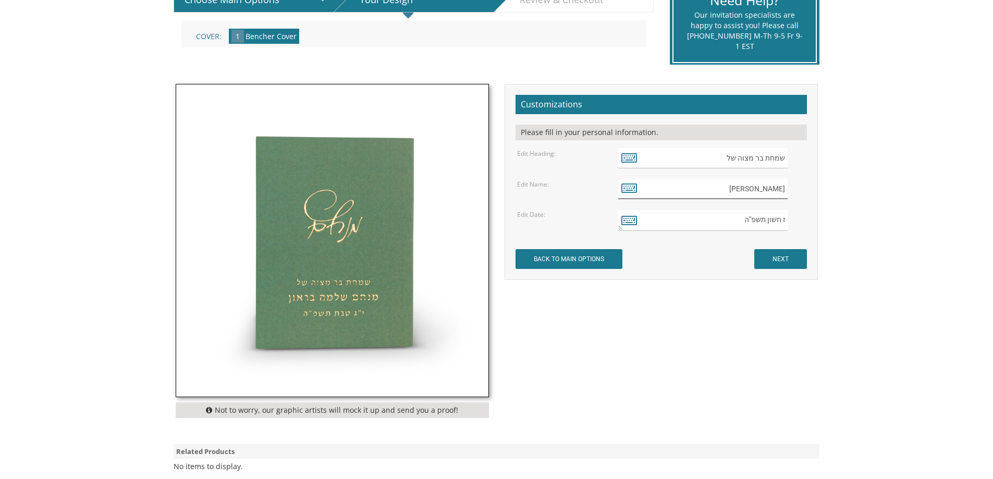
scroll to position [261, 0]
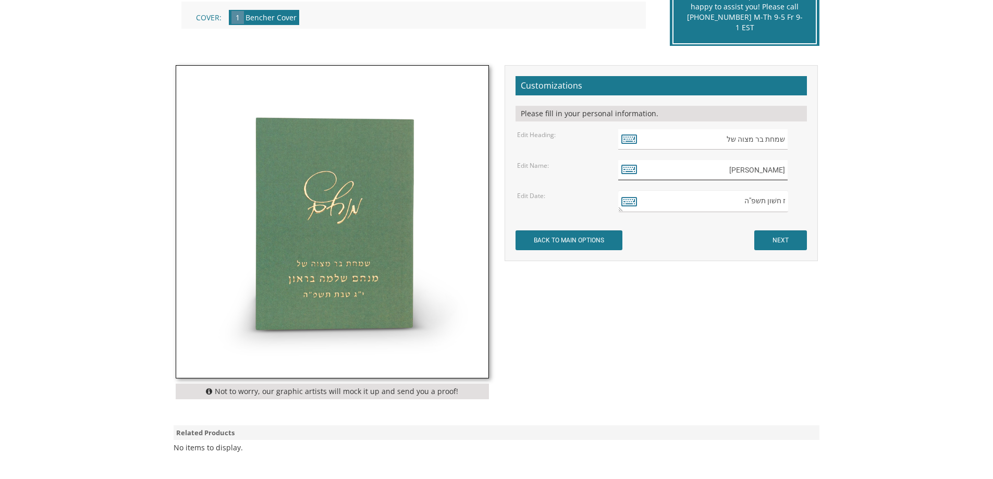
type input "[PERSON_NAME]"
click at [795, 239] on input "NEXT" at bounding box center [780, 240] width 53 height 20
click at [781, 201] on textarea "י"ג טבת תשפ"ה" at bounding box center [702, 201] width 169 height 22
type textarea "ז' חשׁון תשפ"ה"
click at [785, 235] on input "NEXT" at bounding box center [780, 240] width 53 height 20
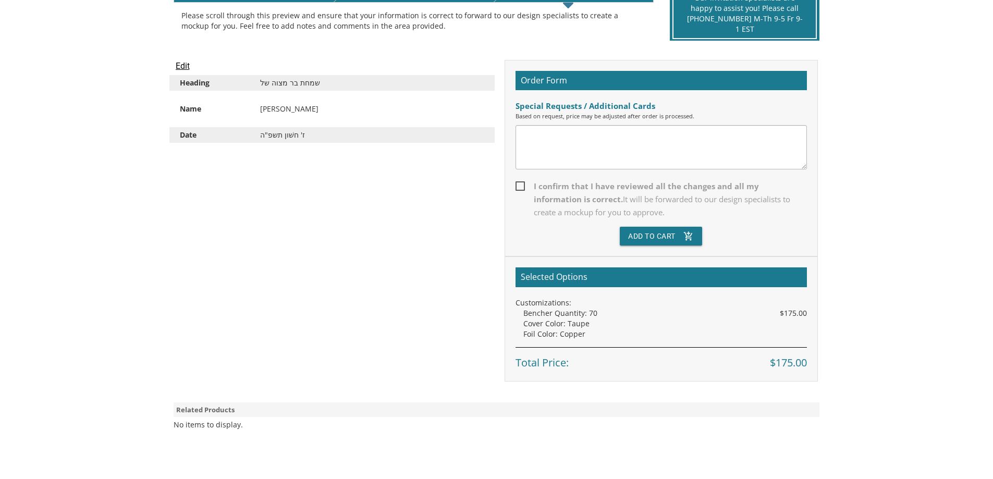
scroll to position [261, 0]
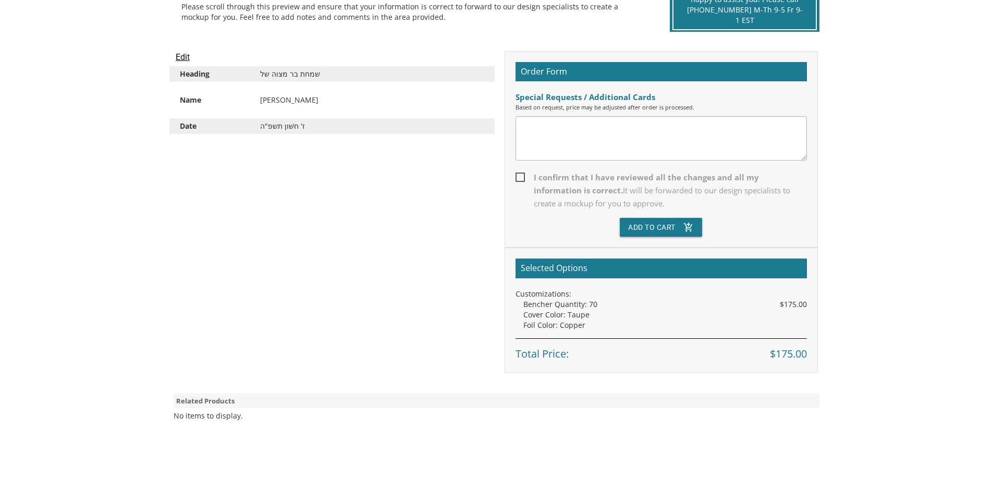
click at [518, 178] on span "I confirm that I have reviewed all the changes and all my information is correc…" at bounding box center [660, 190] width 291 height 39
click at [518, 178] on input "I confirm that I have reviewed all the changes and all my information is correc…" at bounding box center [518, 176] width 7 height 7
checkbox input "true"
click at [670, 225] on button "Add To Cart add_shopping_cart" at bounding box center [661, 227] width 82 height 19
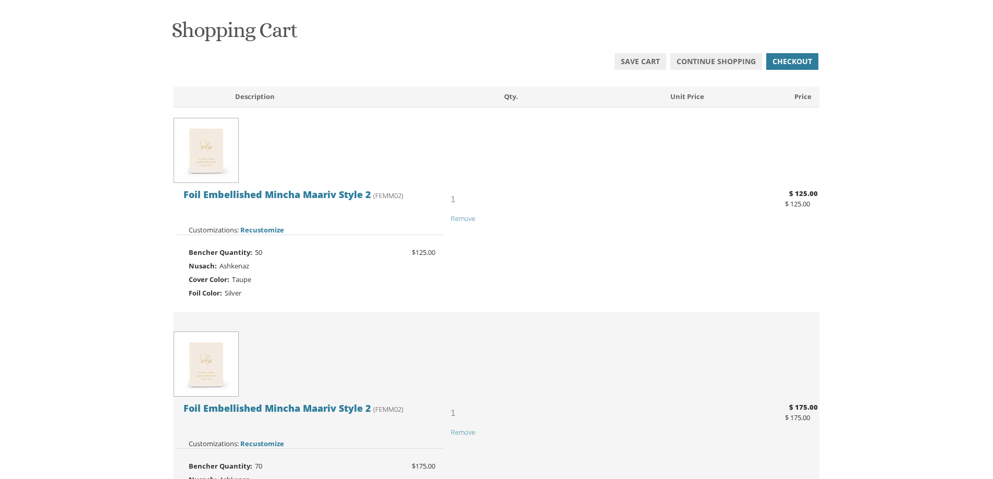
scroll to position [52, 0]
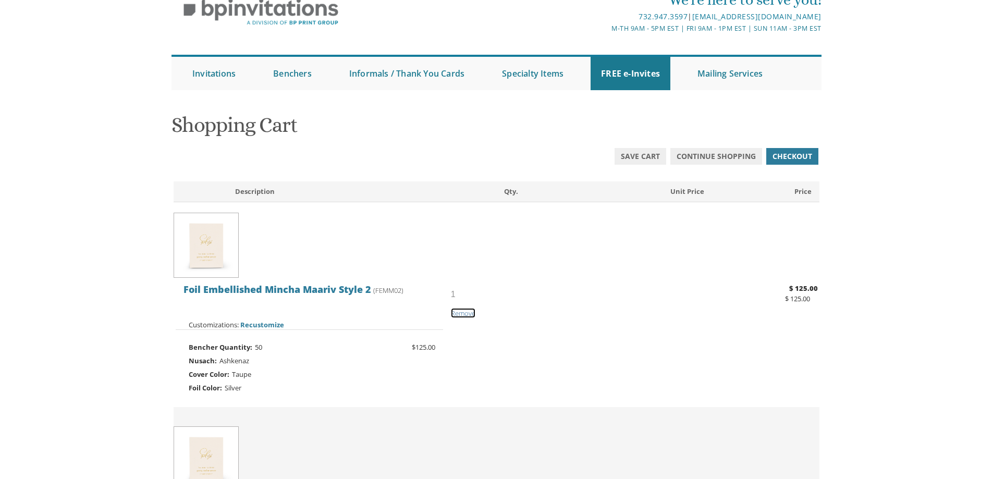
click at [466, 311] on span "Remove" at bounding box center [463, 313] width 24 height 9
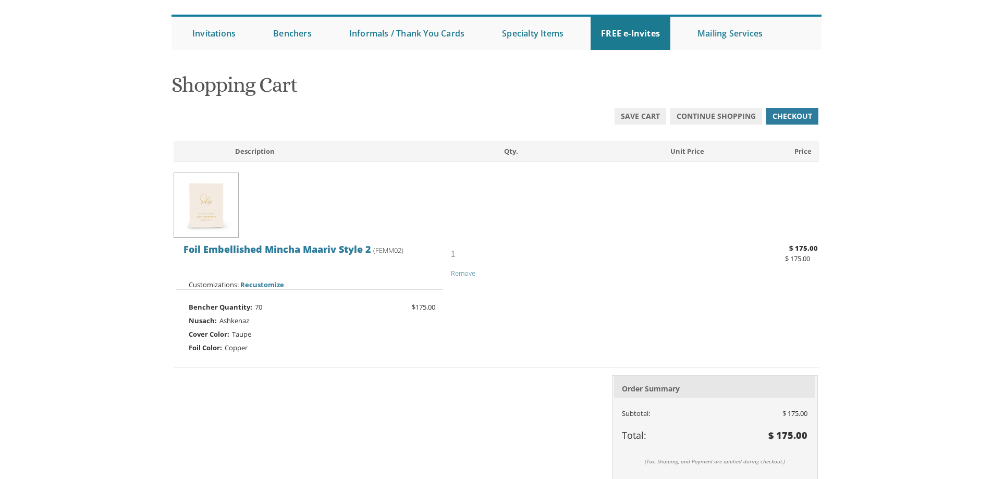
scroll to position [208, 0]
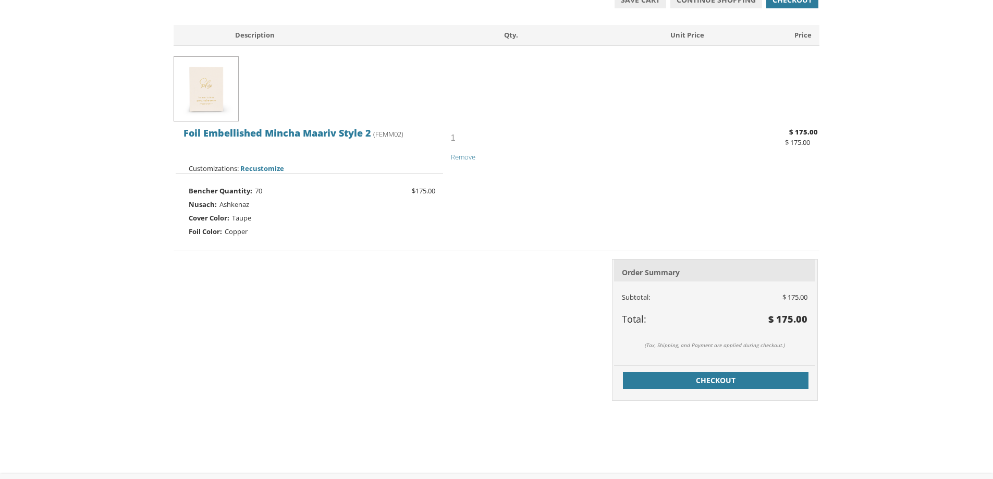
click at [427, 192] on span "$175.00" at bounding box center [423, 191] width 23 height 14
click at [264, 166] on span "Recustomize" at bounding box center [262, 168] width 44 height 9
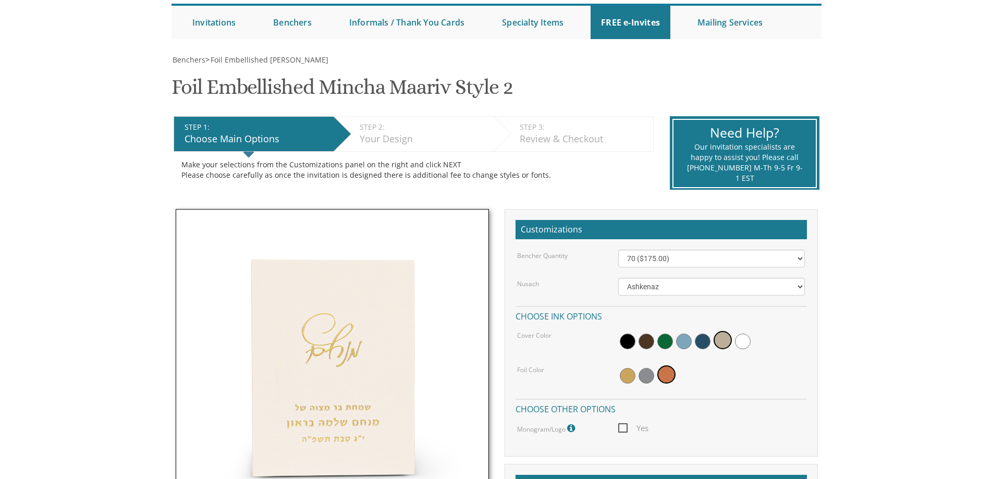
scroll to position [208, 0]
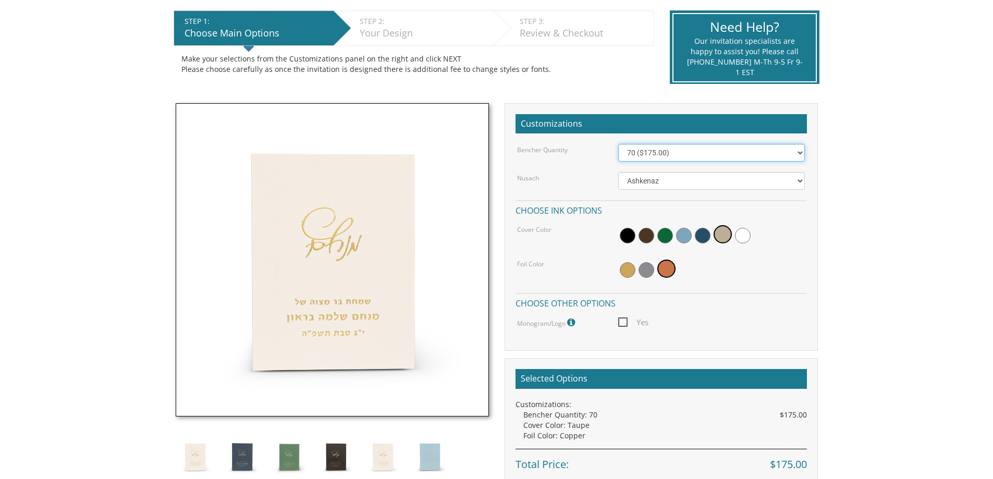
click at [694, 155] on select "50 ($125.00) 60 ($150.00) 70 ($175.00) 80 ($200.00) 90 ($225.00) 100 ($250.00) …" at bounding box center [711, 153] width 187 height 18
select select "60"
click at [618, 144] on select "50 ($125.00) 60 ($150.00) 70 ($175.00) 80 ($200.00) 90 ($225.00) 100 ($250.00) …" at bounding box center [711, 153] width 187 height 18
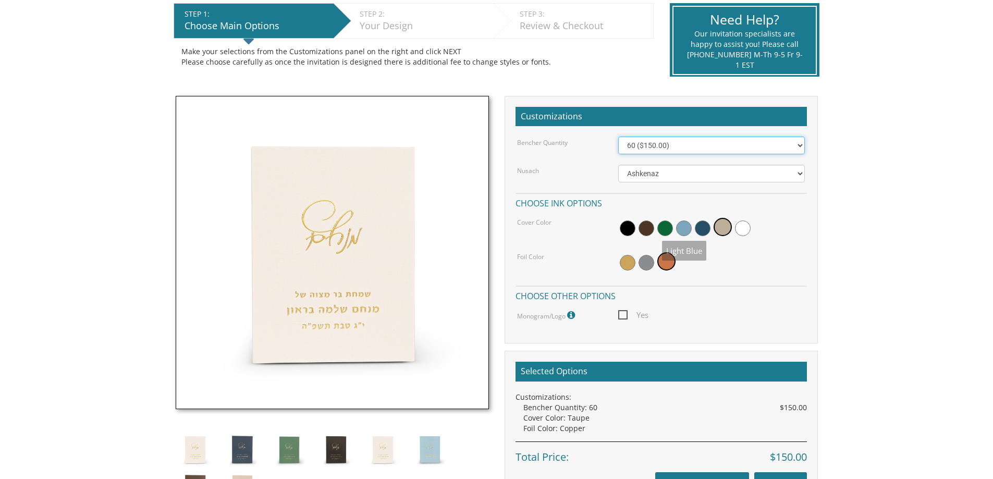
scroll to position [313, 0]
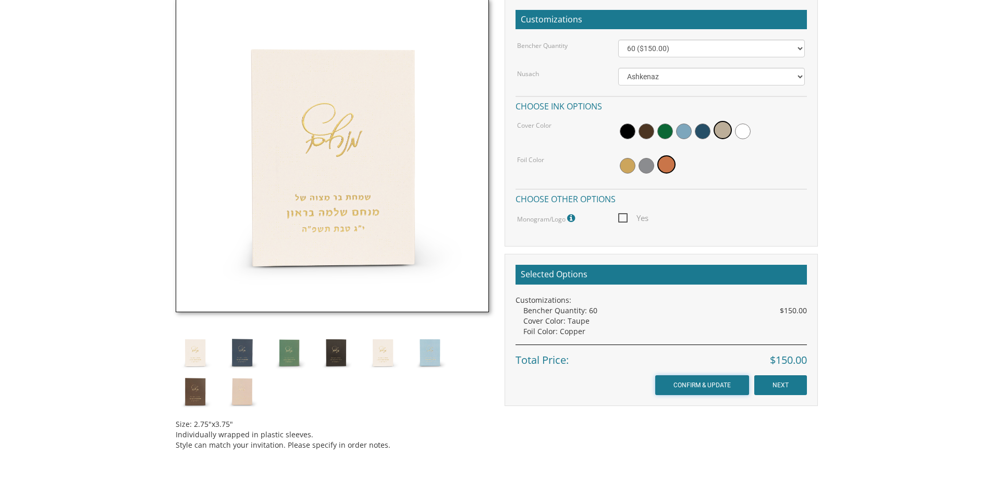
click at [712, 383] on input "CONFIRM & UPDATE" at bounding box center [702, 385] width 94 height 20
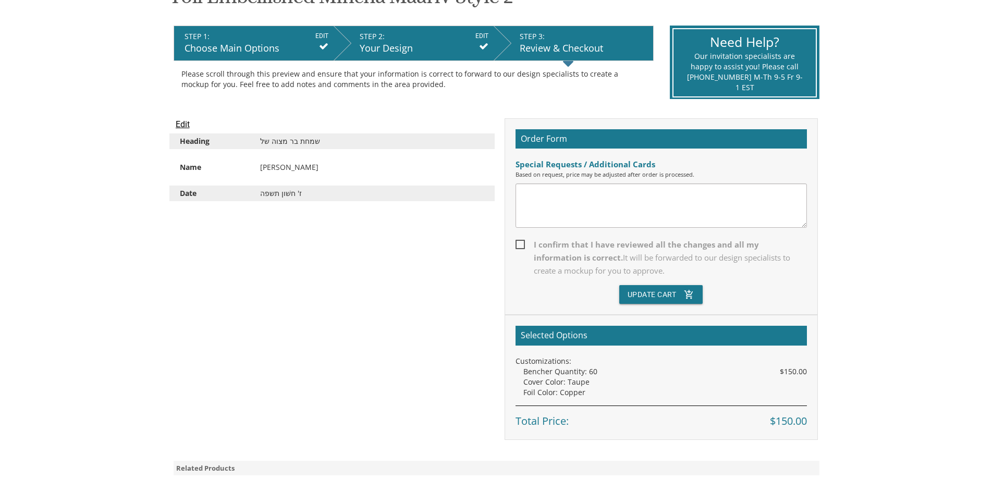
scroll to position [208, 0]
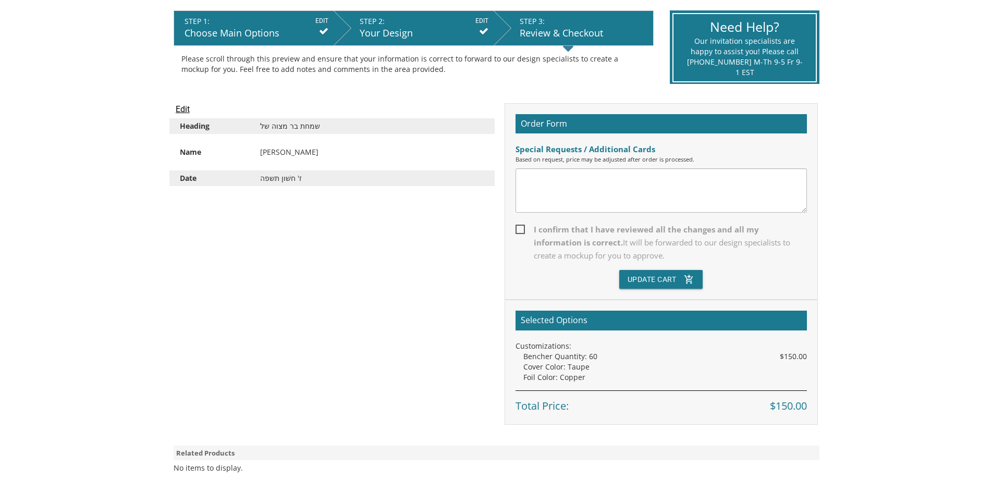
click at [518, 215] on div "Order Form Special Requests / Additional Cards Based on request, price may be a…" at bounding box center [661, 201] width 313 height 197
click at [521, 229] on span "I confirm that I have reviewed all the changes and all my information is correc…" at bounding box center [660, 242] width 291 height 39
click at [521, 229] on input "I confirm that I have reviewed all the changes and all my information is correc…" at bounding box center [518, 228] width 7 height 7
checkbox input "true"
click at [675, 279] on button "Update Cart add_shopping_cart" at bounding box center [661, 279] width 84 height 19
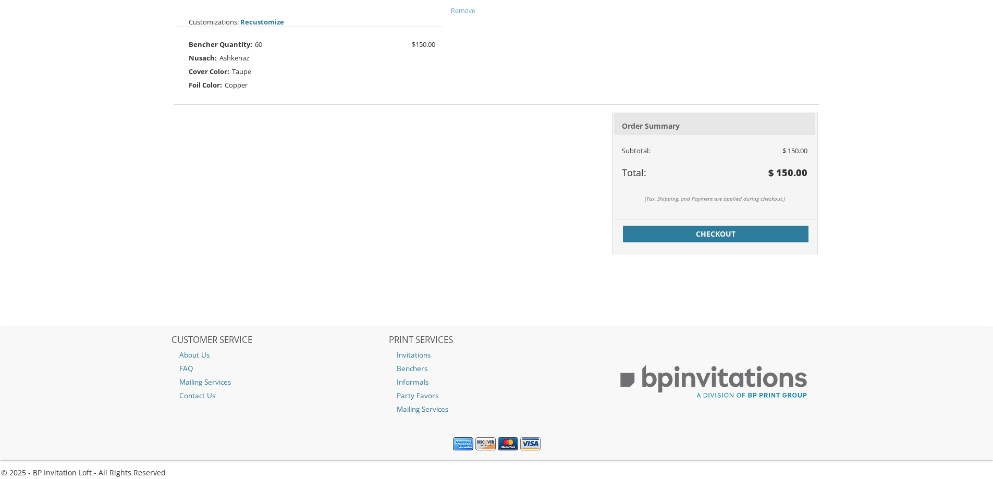
scroll to position [364, 0]
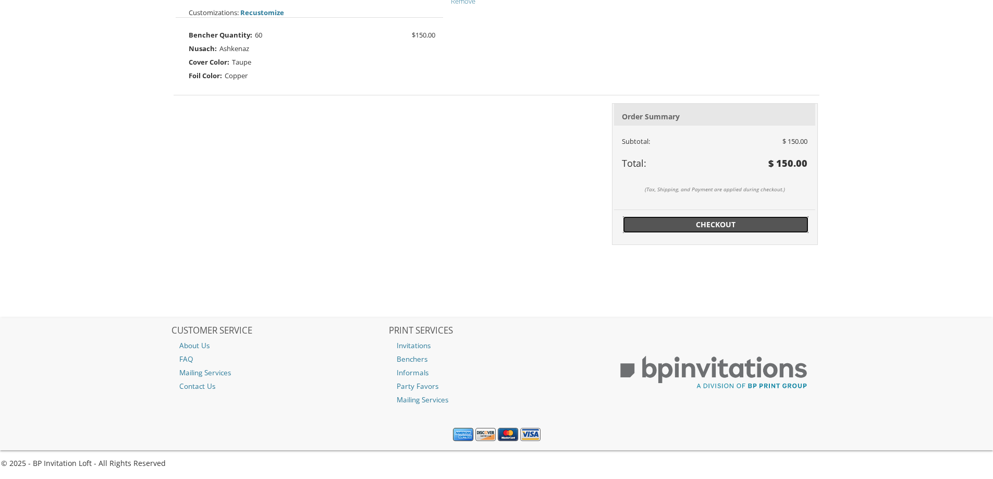
click at [698, 227] on span "Checkout" at bounding box center [715, 224] width 173 height 10
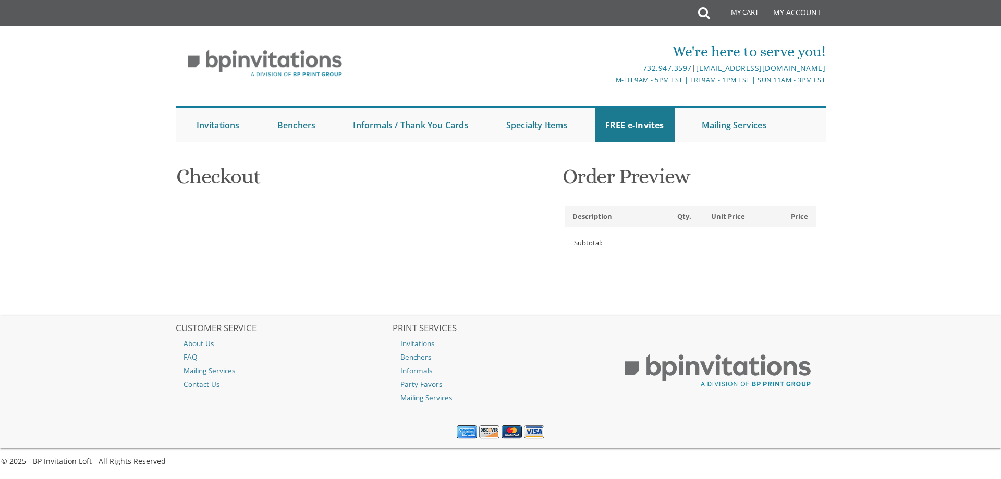
select select
type input "[EMAIL_ADDRESS][DOMAIN_NAME]"
type input "Chavy"
type input "[PERSON_NAME]"
type input "[STREET_ADDRESS]"
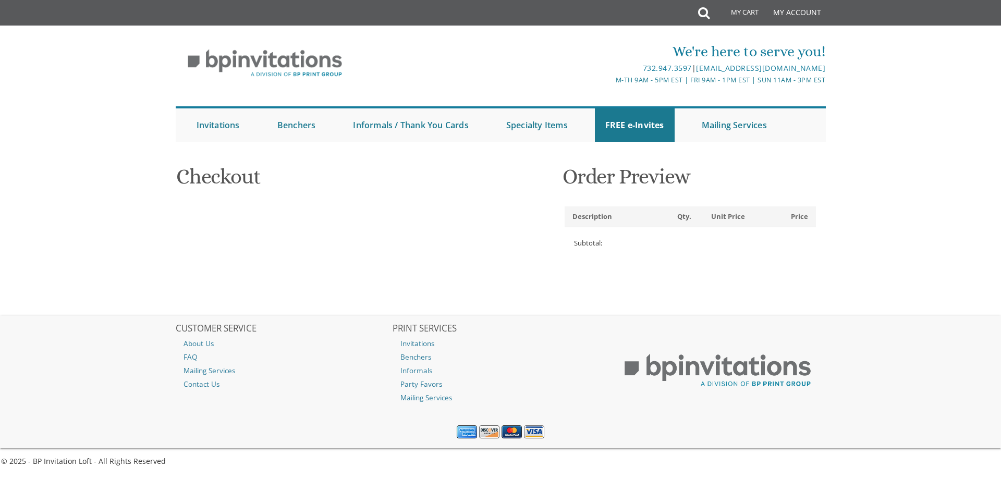
type input "Apt 1A"
type input "[GEOGRAPHIC_DATA]"
type input "11205"
select select "US"
select select "NY"
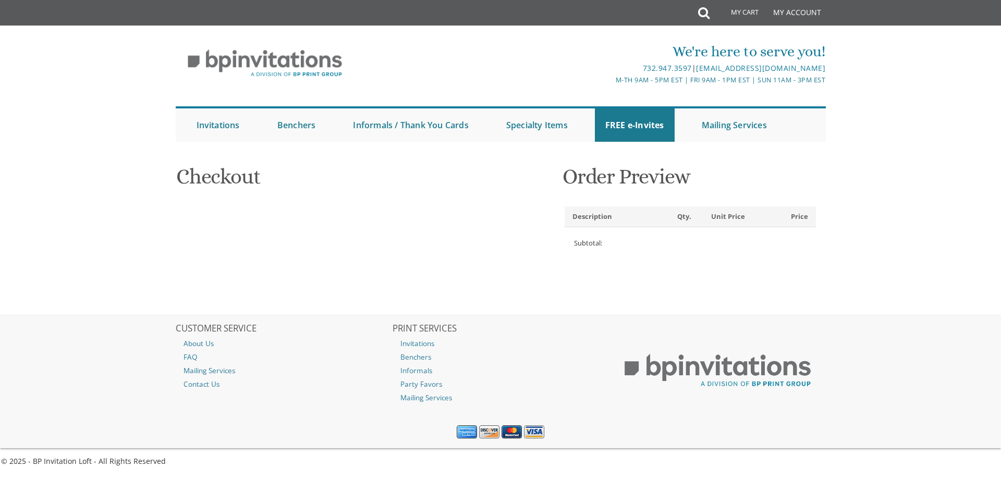
type input "7187494792"
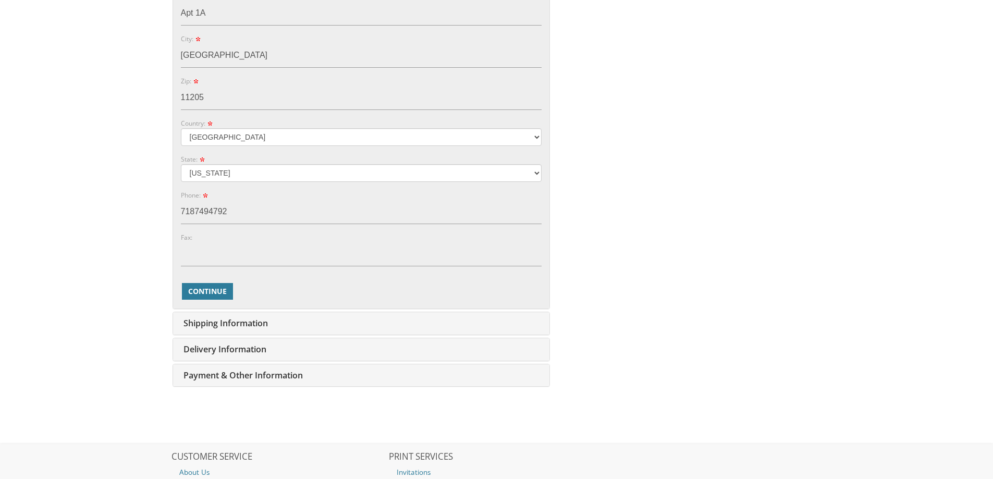
scroll to position [556, 0]
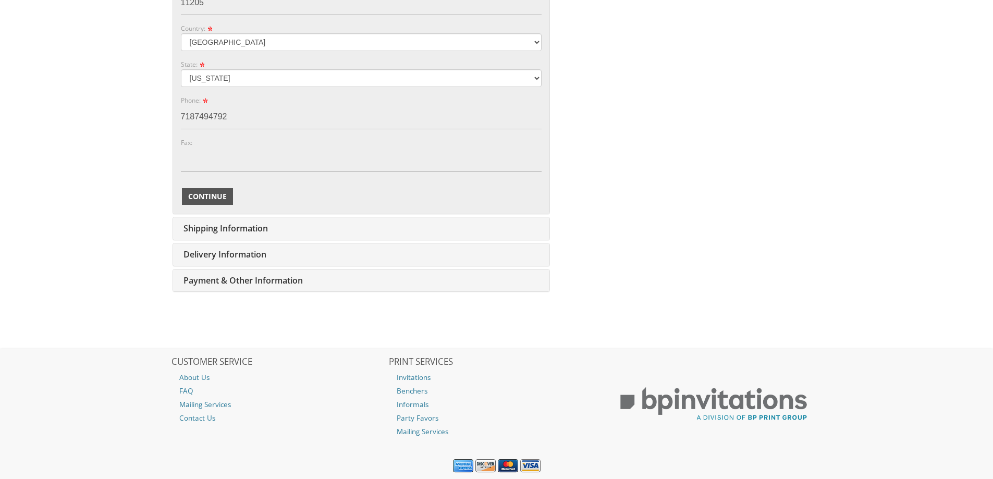
click at [206, 198] on span "Continue" at bounding box center [207, 196] width 39 height 10
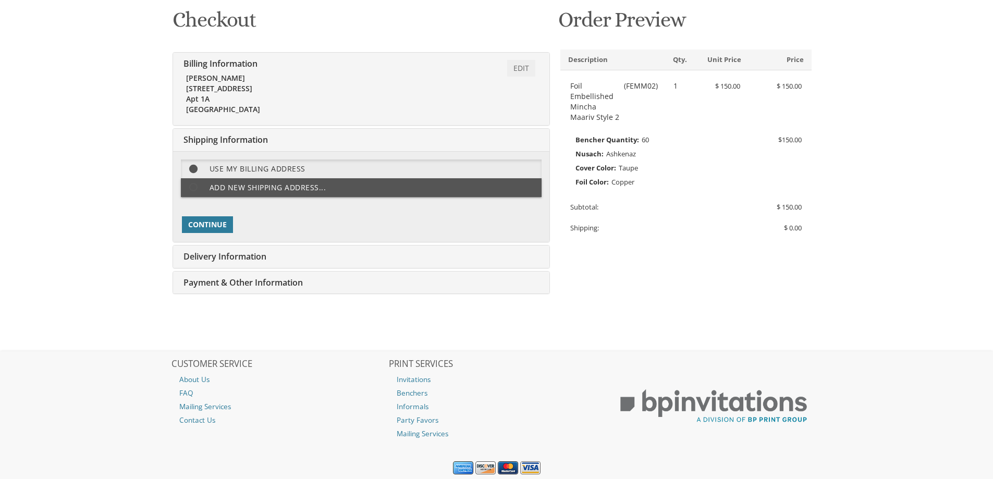
scroll to position [191, 0]
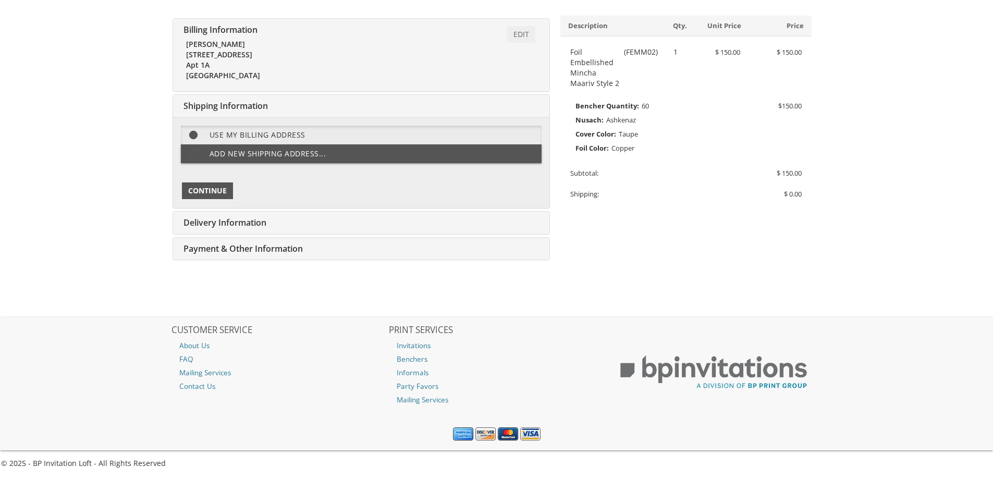
click at [223, 187] on span "Continue" at bounding box center [207, 191] width 39 height 10
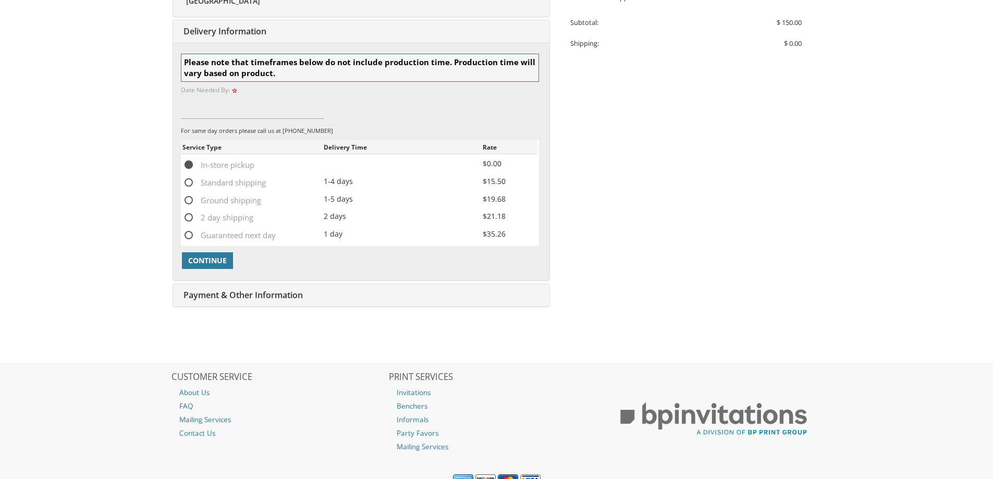
scroll to position [343, 0]
click at [189, 177] on span "Standard shipping" at bounding box center [223, 181] width 83 height 13
click at [189, 177] on input "Standard shipping" at bounding box center [185, 180] width 7 height 7
radio input "true"
click at [212, 257] on span "Continue" at bounding box center [207, 259] width 39 height 10
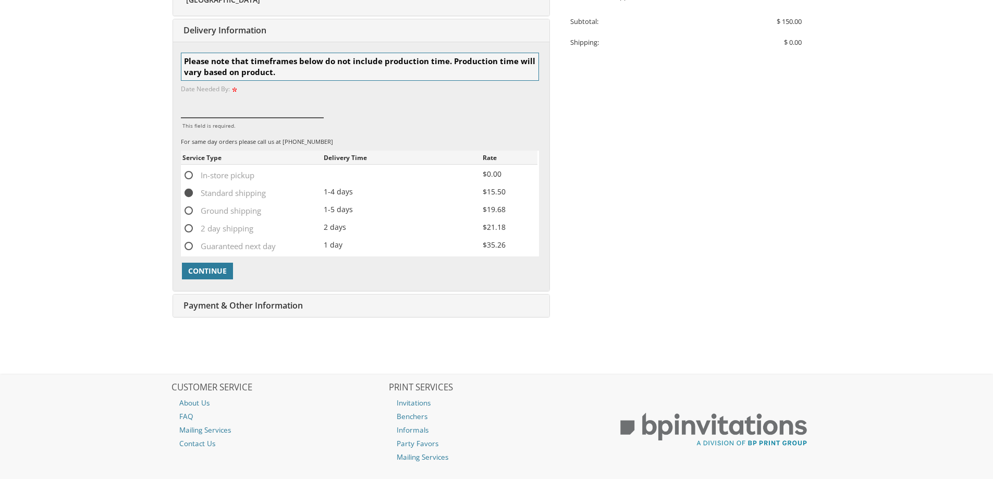
click at [226, 109] on input "This field is required." at bounding box center [252, 106] width 143 height 24
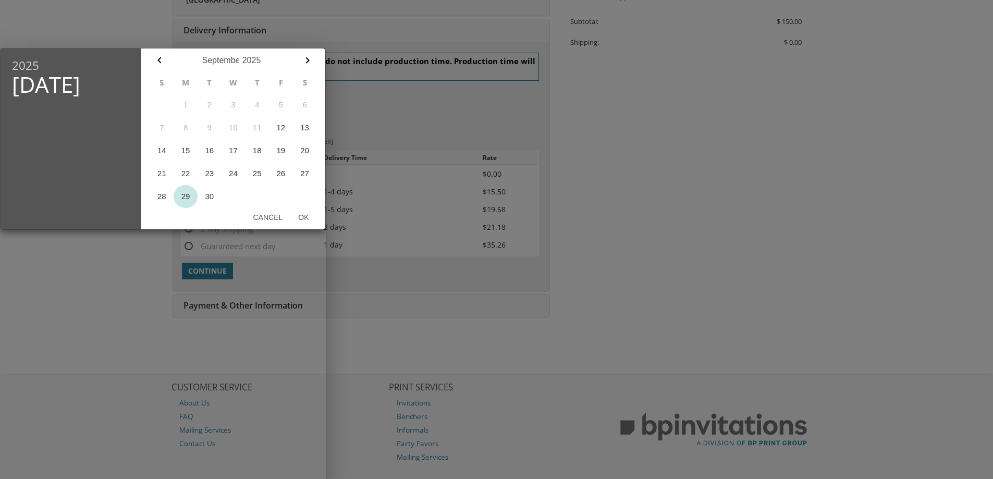
click at [193, 196] on button "29" at bounding box center [186, 196] width 24 height 23
click at [307, 220] on button "Ok" at bounding box center [303, 217] width 26 height 19
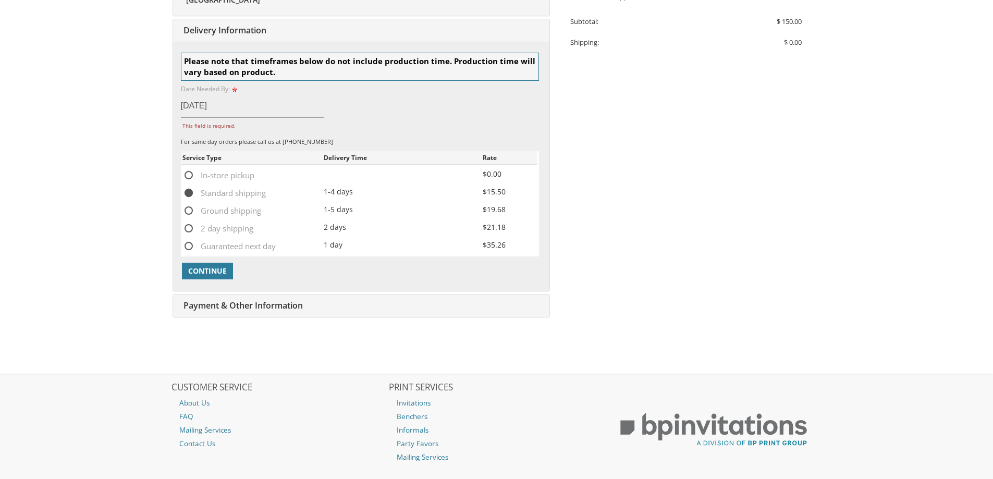
click at [234, 92] on label "Date Needed By:" at bounding box center [210, 88] width 58 height 9
click at [215, 101] on input "Sep 29, 2025" at bounding box center [252, 106] width 143 height 24
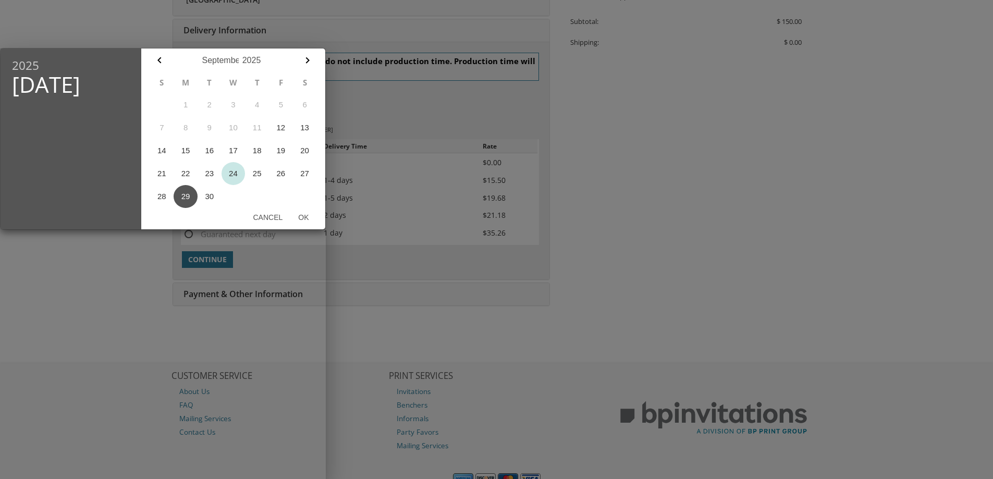
click at [237, 169] on button "24" at bounding box center [234, 173] width 24 height 23
click at [304, 216] on button "Ok" at bounding box center [303, 217] width 26 height 19
type input "Sep 24, 2025"
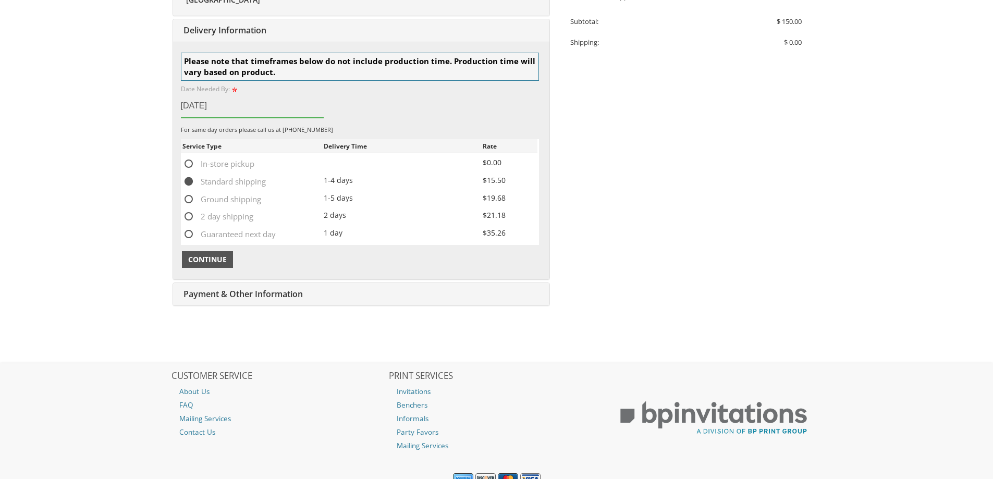
click at [221, 259] on span "Continue" at bounding box center [207, 259] width 39 height 10
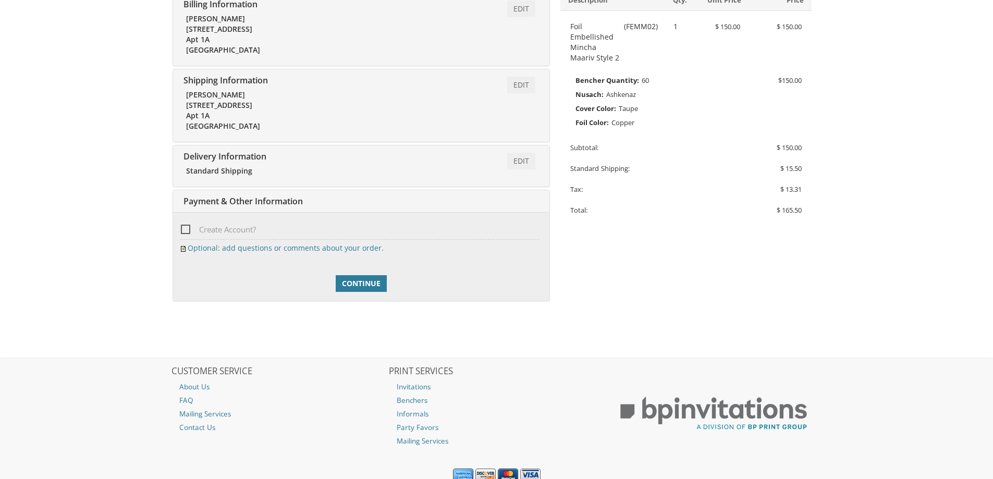
scroll to position [258, 0]
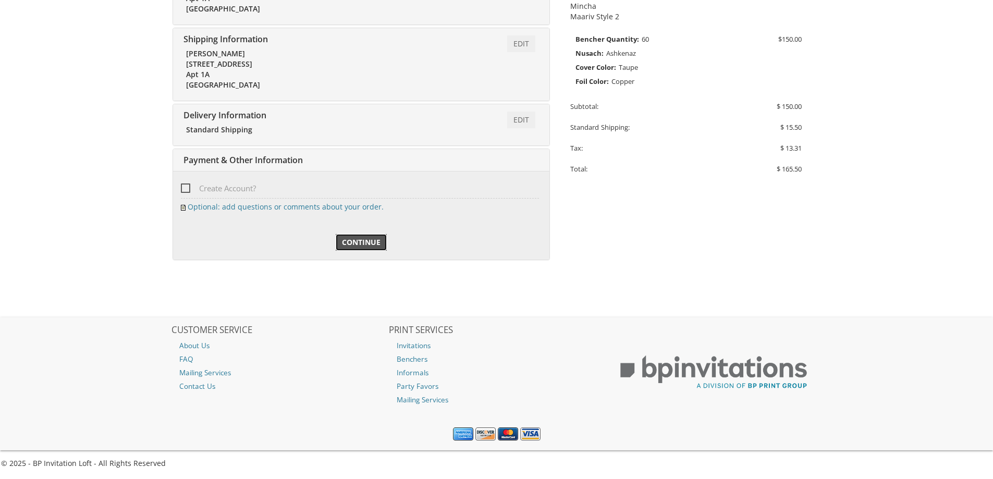
click at [356, 241] on span "Continue" at bounding box center [361, 242] width 39 height 10
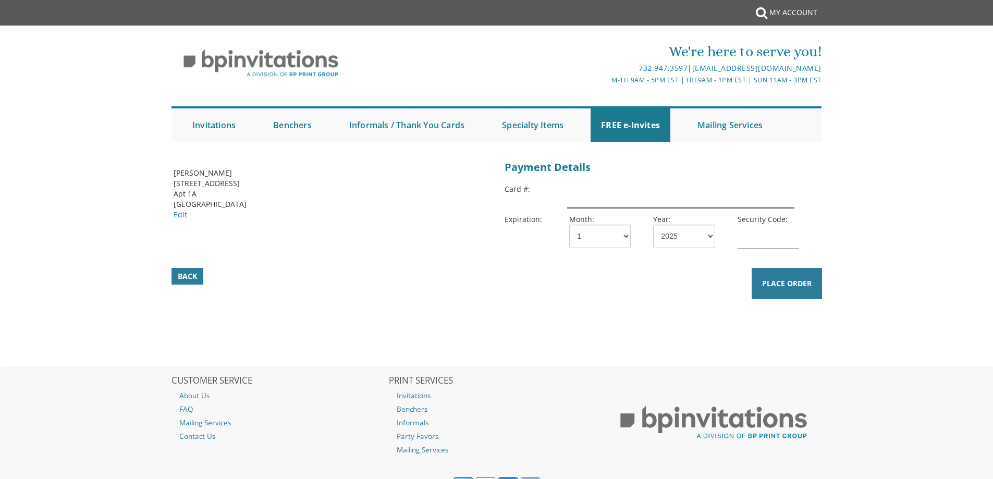
click at [634, 191] on input "text" at bounding box center [680, 196] width 227 height 24
type input "[CREDIT_CARD_NUMBER]"
select select "05"
select select "29"
type input "047"
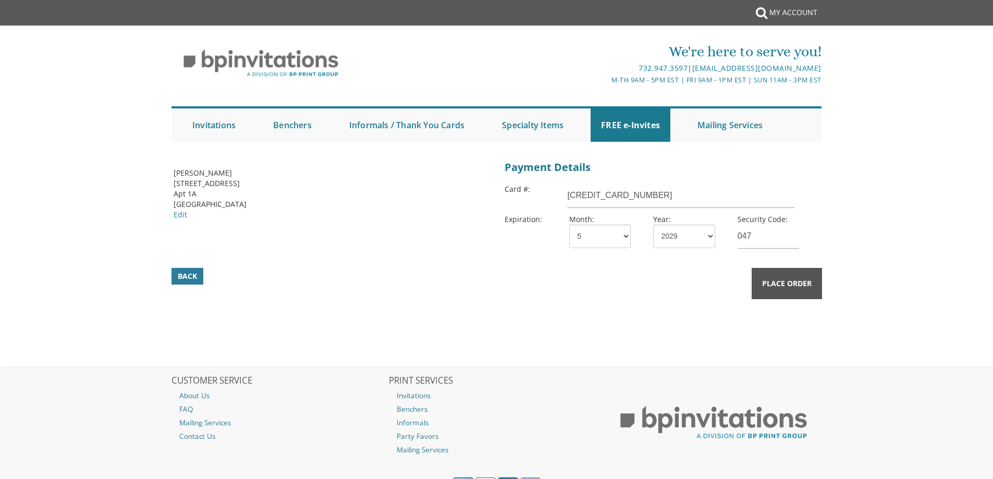
click at [783, 282] on span "Place Order" at bounding box center [787, 283] width 50 height 10
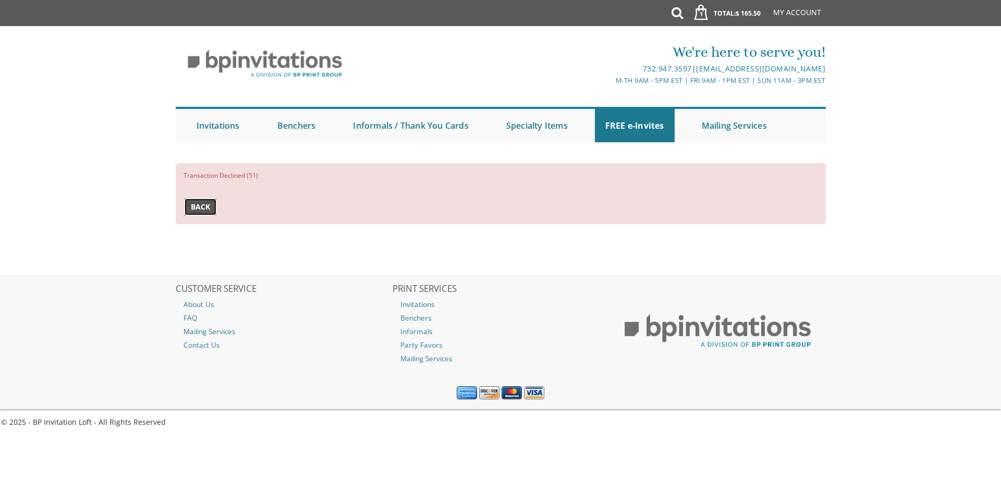
click at [209, 207] on span "Back" at bounding box center [200, 207] width 19 height 10
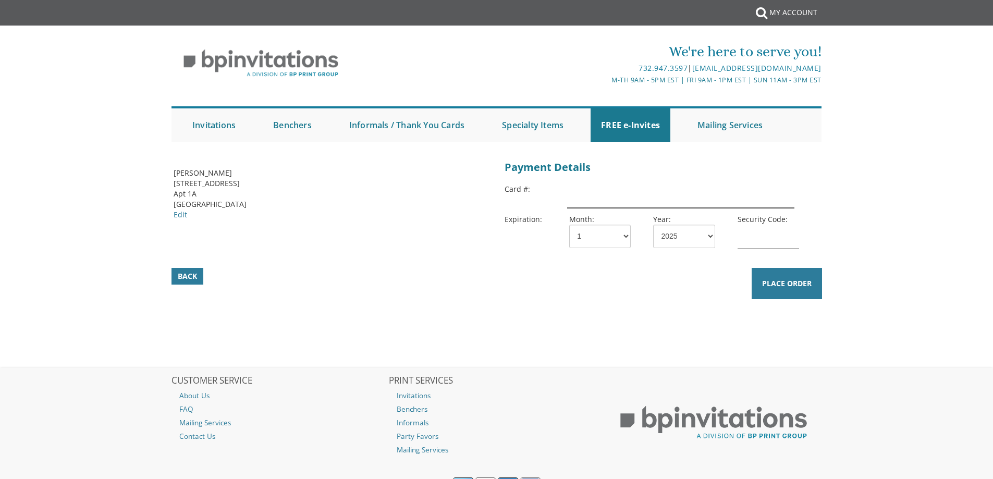
click at [692, 201] on input "text" at bounding box center [680, 196] width 227 height 24
click at [725, 191] on input "text" at bounding box center [680, 196] width 227 height 24
type input "4147202718378944"
select select "12"
select select "29"
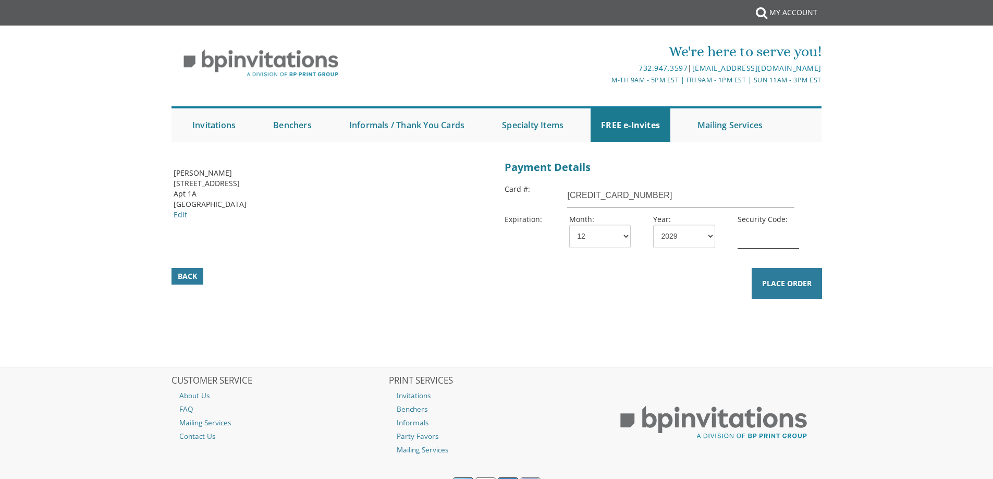
type input "898"
click at [785, 283] on span "Place Order" at bounding box center [787, 283] width 50 height 10
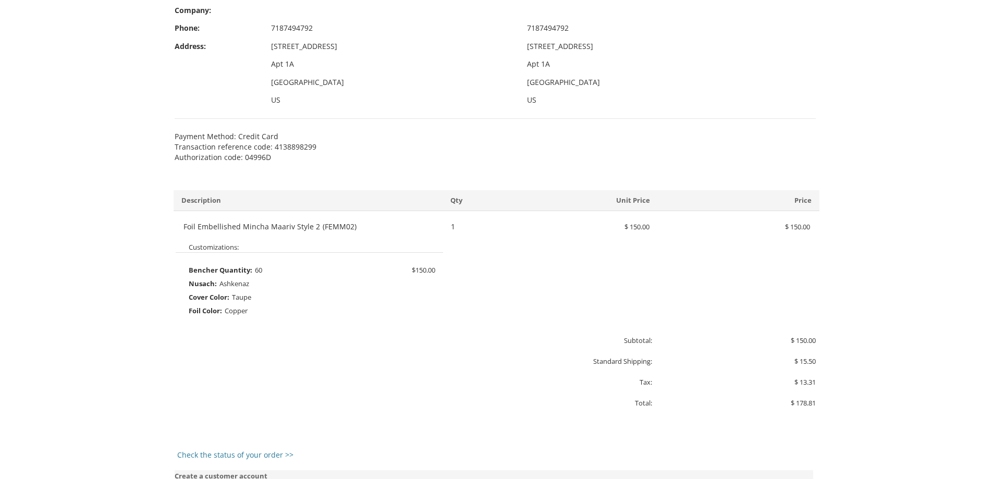
scroll to position [365, 0]
